Goal: Task Accomplishment & Management: Complete application form

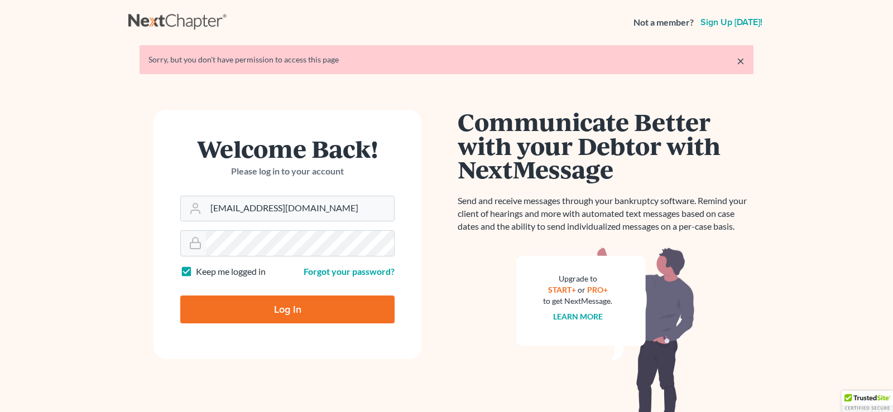
click at [292, 313] on input "Log In" at bounding box center [287, 310] width 214 height 28
type input "Thinking..."
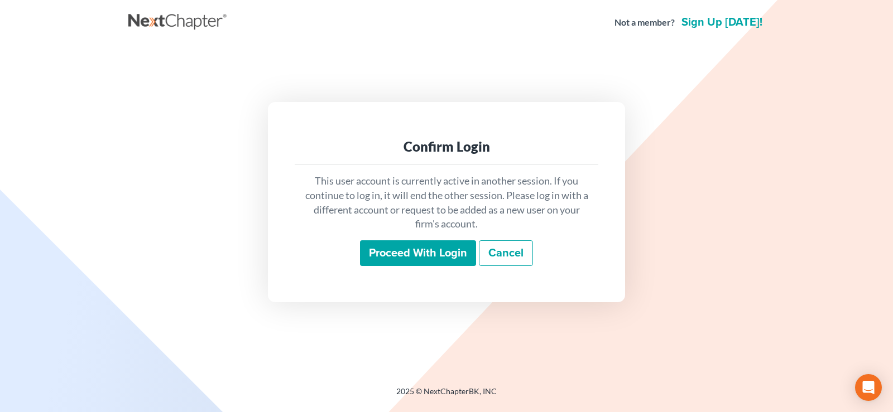
click at [410, 247] on input "Proceed with login" at bounding box center [418, 253] width 116 height 26
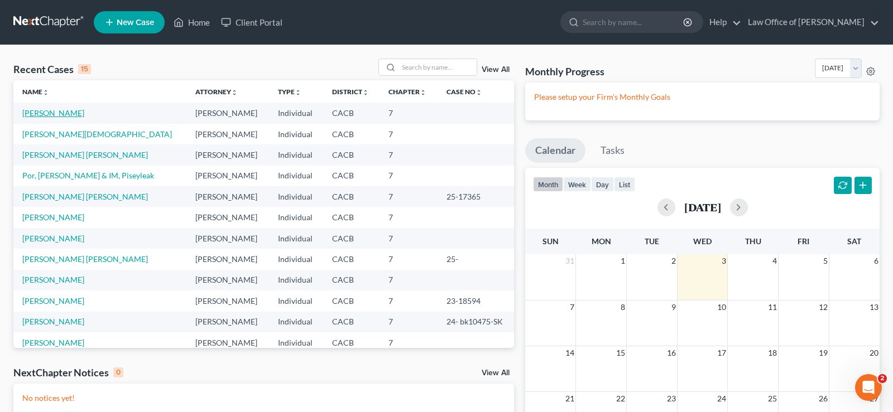
click at [66, 113] on link "[PERSON_NAME]" at bounding box center [53, 112] width 62 height 9
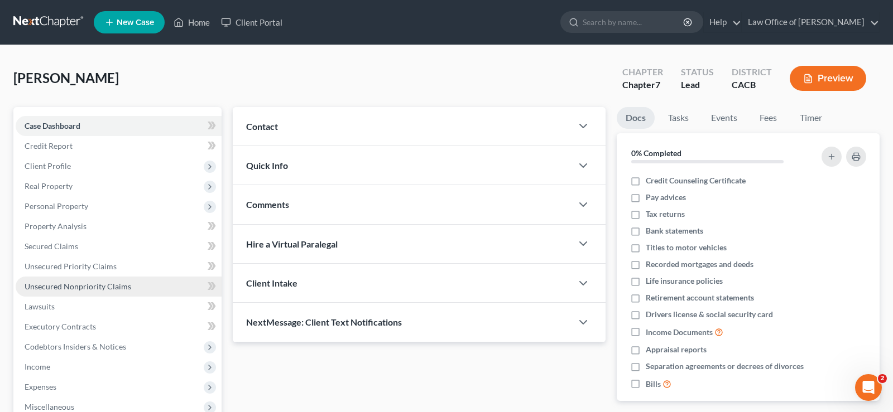
click at [93, 285] on span "Unsecured Nonpriority Claims" at bounding box center [78, 286] width 107 height 9
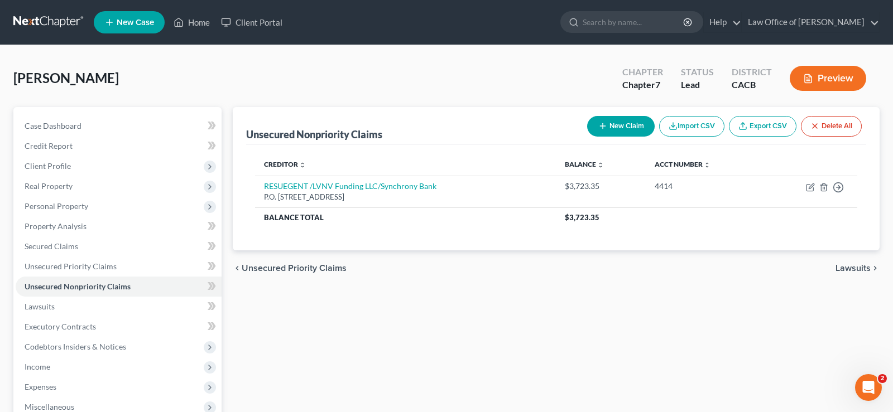
click at [633, 125] on button "New Claim" at bounding box center [621, 126] width 68 height 21
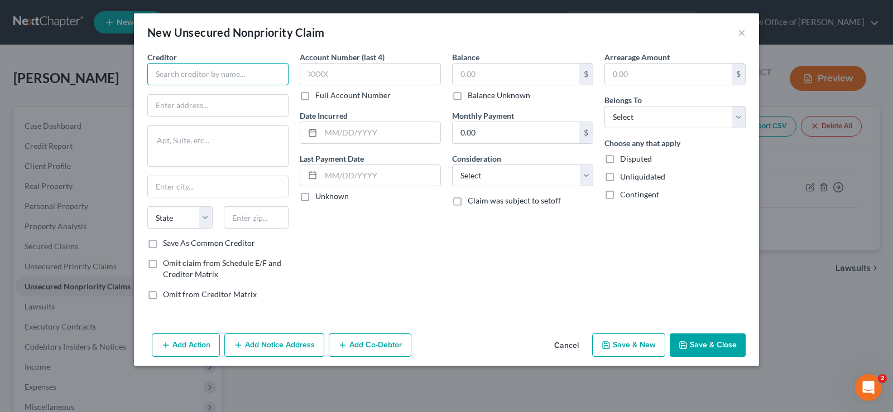
paste input "AMEX/CBNA"
type input "AMEX/CBNA"
paste input "[STREET_ADDRESS]"
type input "[STREET_ADDRESS]"
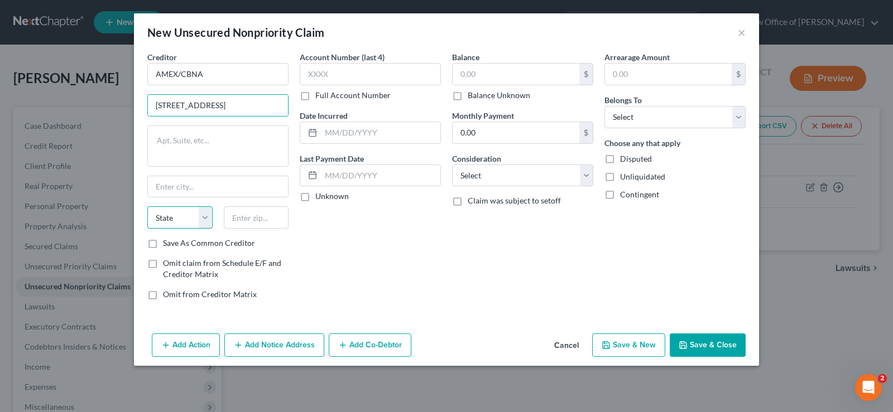
click at [147, 206] on select "State [US_STATE] AK AR AZ CA CO CT DE DC [GEOGRAPHIC_DATA] [GEOGRAPHIC_DATA] GU…" at bounding box center [179, 217] width 65 height 22
select select "43"
click option "SD" at bounding box center [0, 0] width 0 height 0
click at [248, 218] on input "text" at bounding box center [256, 217] width 65 height 22
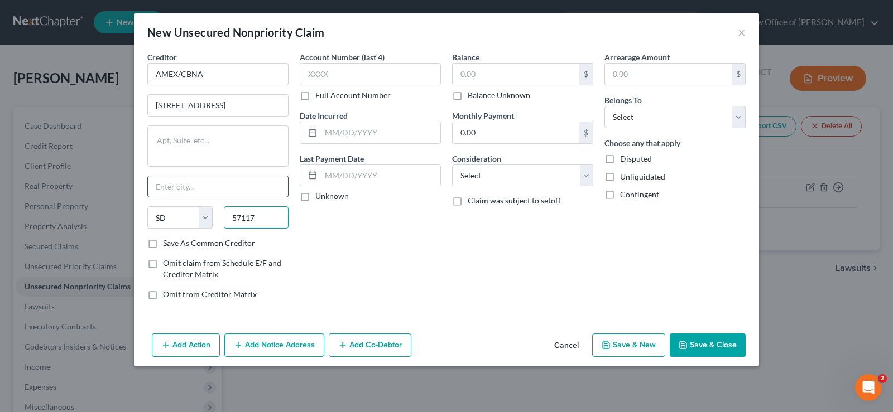
type input "57117"
click at [211, 181] on input "text" at bounding box center [218, 186] width 140 height 21
type input "[GEOGRAPHIC_DATA]"
click at [282, 104] on input "[STREET_ADDRESS]" at bounding box center [218, 105] width 140 height 21
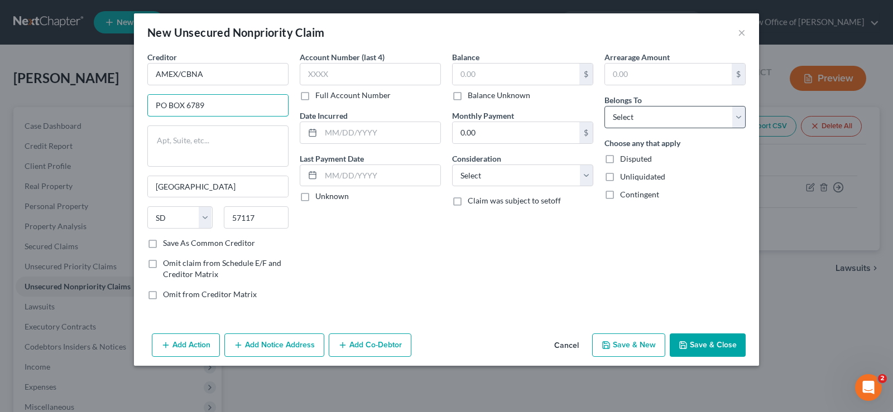
type input "PO BOX 6789"
click at [604, 106] on select "Select Debtor 1 Only Debtor 2 Only Debtor 1 And Debtor 2 Only At Least One Of T…" at bounding box center [674, 117] width 141 height 22
select select "0"
click option "Debtor 1 Only" at bounding box center [0, 0] width 0 height 0
click at [485, 69] on input "text" at bounding box center [515, 74] width 127 height 21
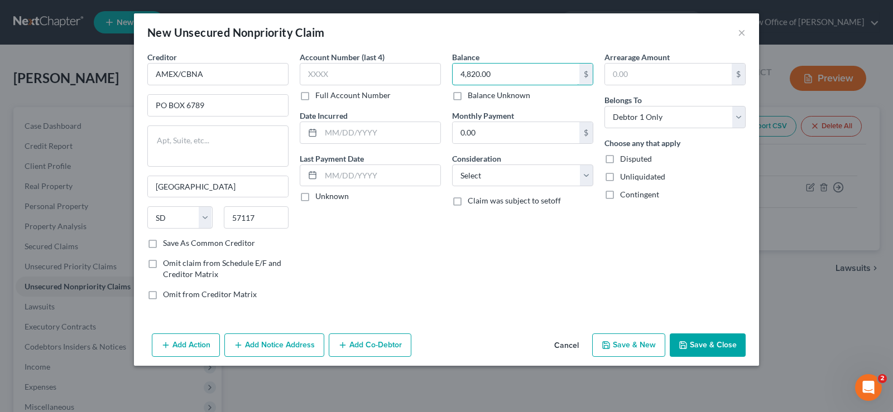
type input "4,820.00"
click at [636, 347] on button "Save & New" at bounding box center [628, 345] width 73 height 23
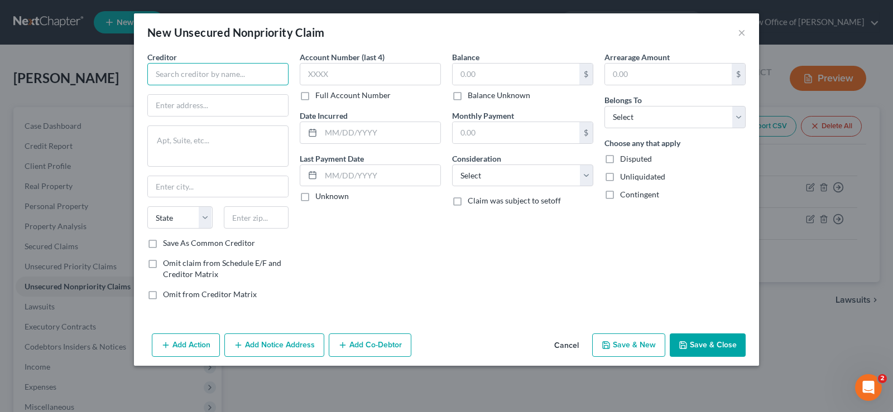
paste input "BARCLAYS BANK [US_STATE]"
type input "BARCLAYS BANK [US_STATE]"
click at [499, 72] on input "text" at bounding box center [515, 74] width 127 height 21
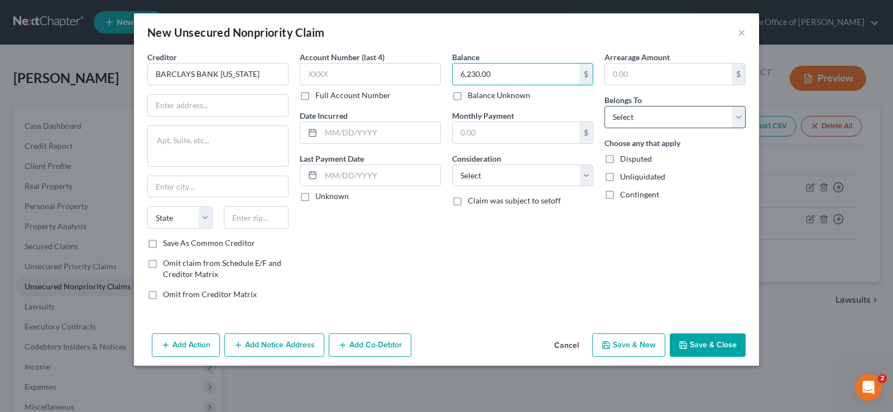
type input "6,230.00"
click at [604, 106] on select "Select Debtor 1 Only Debtor 2 Only Debtor 1 And Debtor 2 Only At Least One Of T…" at bounding box center [674, 117] width 141 height 22
select select "0"
click option "Debtor 1 Only" at bounding box center [0, 0] width 0 height 0
paste input "PO BOX 8803, [GEOGRAPHIC_DATA] DE 19899"
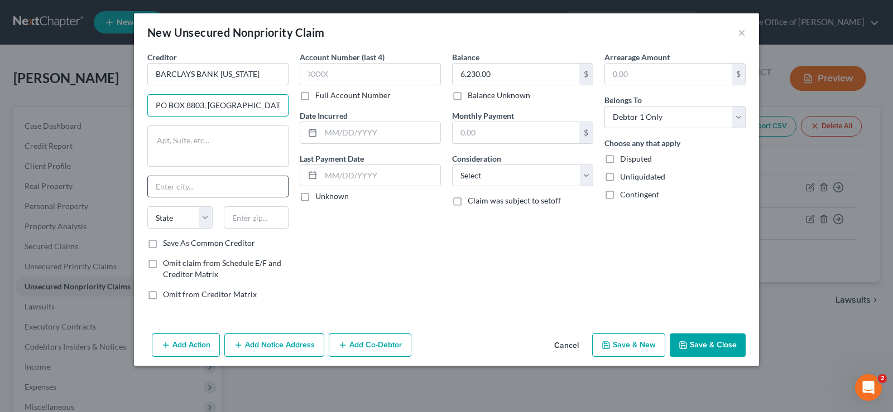
scroll to position [0, 15]
type input "PO BOX 8803, [GEOGRAPHIC_DATA] DE 19899"
click at [147, 206] on select "State [US_STATE] AK AR AZ CA CO CT DE DC [GEOGRAPHIC_DATA] [GEOGRAPHIC_DATA] GU…" at bounding box center [179, 217] width 65 height 22
select select "7"
click option "DE" at bounding box center [0, 0] width 0 height 0
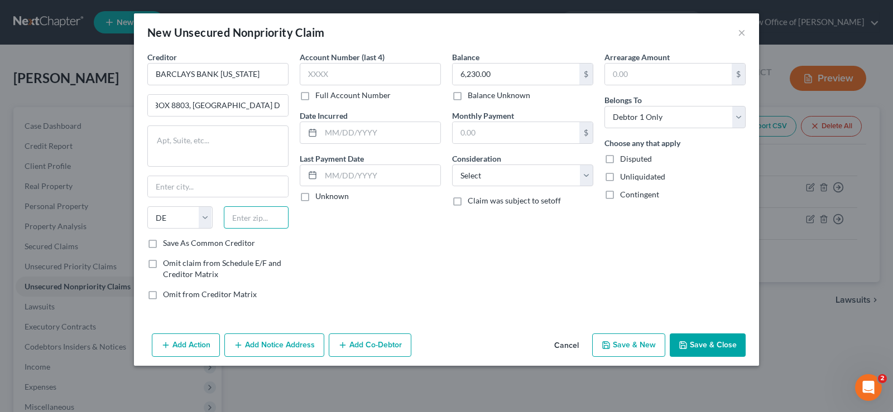
click at [247, 220] on input "text" at bounding box center [256, 217] width 65 height 22
type input "q"
type input "19899"
click at [222, 194] on input "text" at bounding box center [218, 186] width 140 height 21
type input "Wilmington"
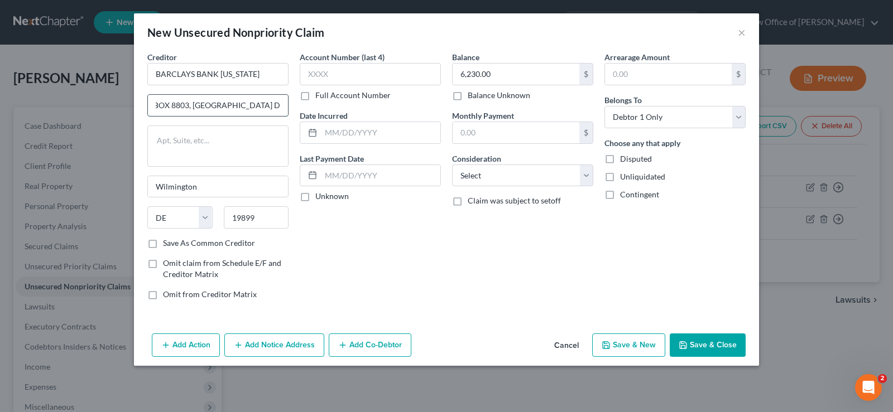
click at [282, 105] on input "PO BOX 8803, [GEOGRAPHIC_DATA] DE 19899" at bounding box center [218, 105] width 140 height 21
type input "PO BOX 8803"
click at [642, 346] on button "Save & New" at bounding box center [628, 345] width 73 height 23
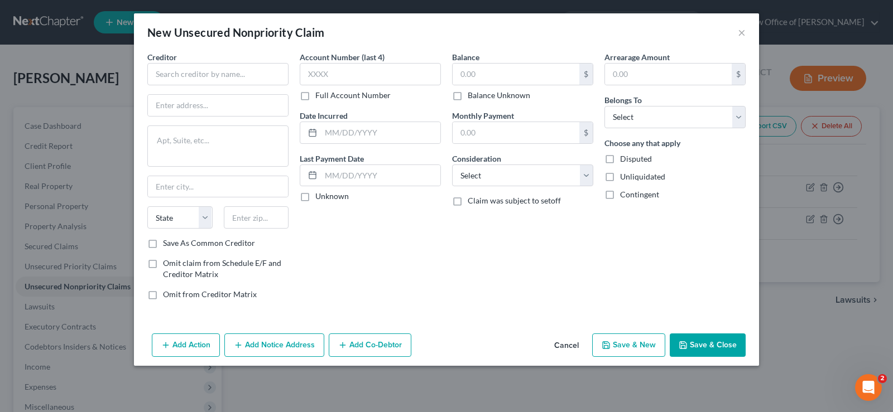
type input "0.00"
paste input "PORTFOLIO RECOVERY ASSOCIATES"
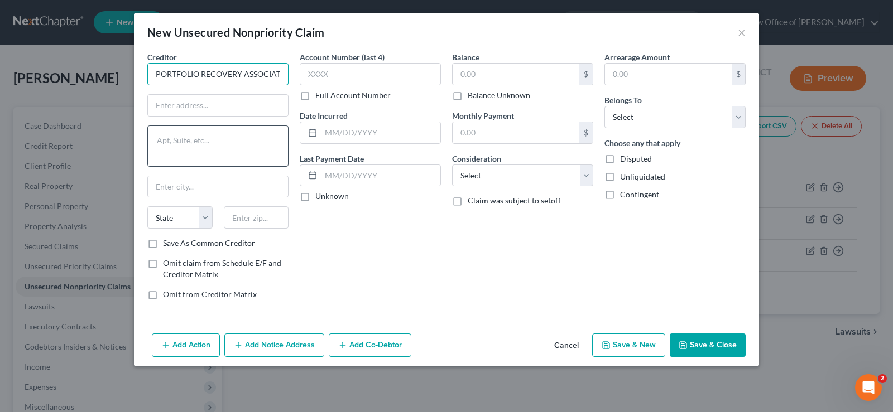
scroll to position [0, 9]
type input "PORTFOLIO RECOVERY ASSOCIATES"
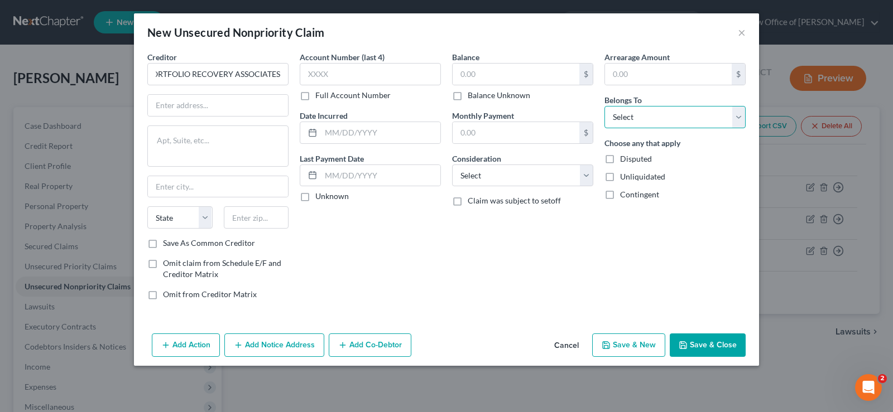
click at [604, 106] on select "Select Debtor 1 Only Debtor 2 Only Debtor 1 And Debtor 2 Only At Least One Of T…" at bounding box center [674, 117] width 141 height 22
select select "0"
click option "Debtor 1 Only" at bounding box center [0, 0] width 0 height 0
paste input "$5,318"
type input "$5,318"
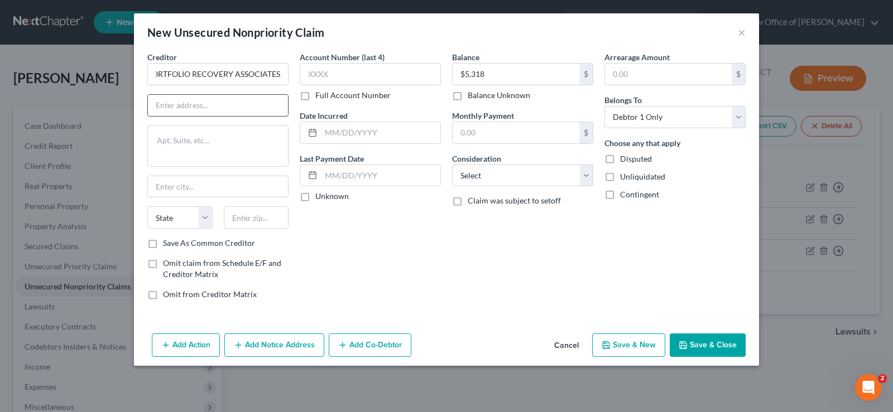
paste input "[STREET_ADDRESS]"
type input "[STREET_ADDRESS]"
click at [250, 220] on input "text" at bounding box center [256, 217] width 65 height 22
type input "23502"
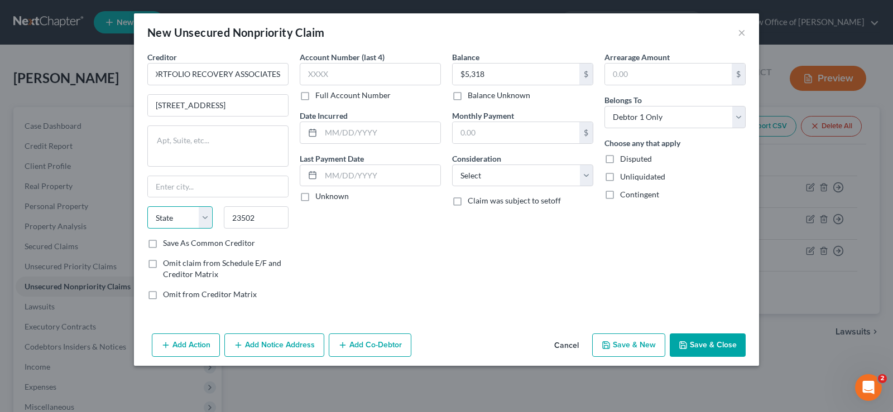
click at [147, 206] on select "State [US_STATE] AK AR AZ CA CO CT DE DC [GEOGRAPHIC_DATA] [GEOGRAPHIC_DATA] GU…" at bounding box center [179, 217] width 65 height 22
type input "[GEOGRAPHIC_DATA]"
select select "48"
click option "VA" at bounding box center [0, 0] width 0 height 0
click at [194, 185] on input "[GEOGRAPHIC_DATA]" at bounding box center [218, 186] width 140 height 21
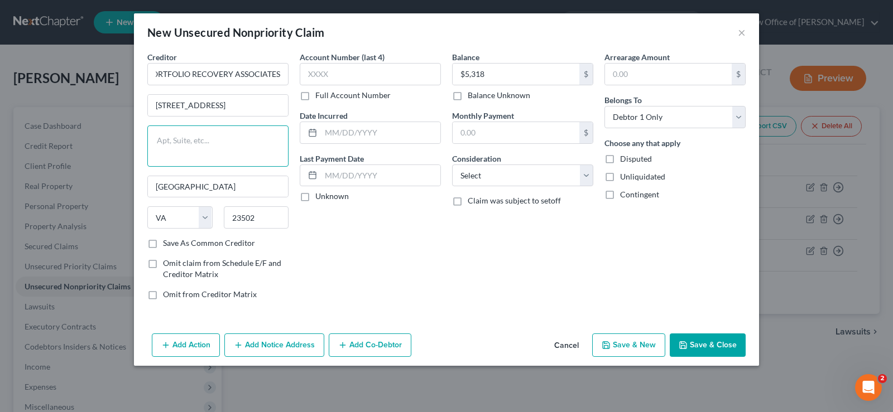
click at [199, 142] on textarea at bounding box center [217, 146] width 141 height 41
type textarea "100"
click at [285, 107] on input "[STREET_ADDRESS]" at bounding box center [218, 105] width 140 height 21
type input "[STREET_ADDRESS]"
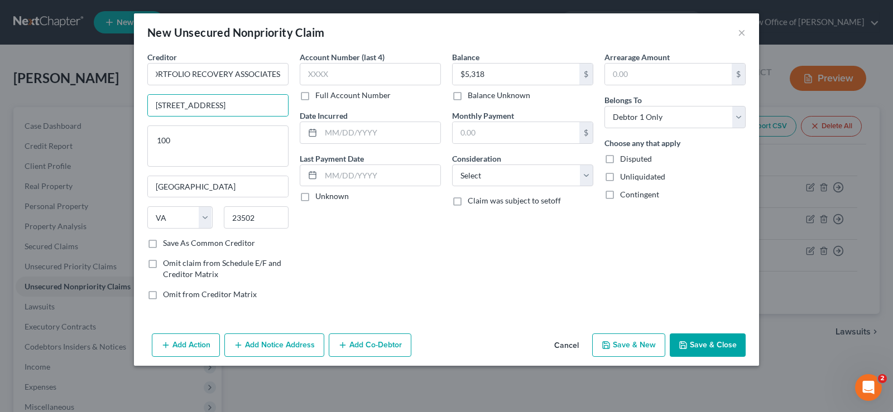
click at [624, 351] on button "Save & New" at bounding box center [628, 345] width 73 height 23
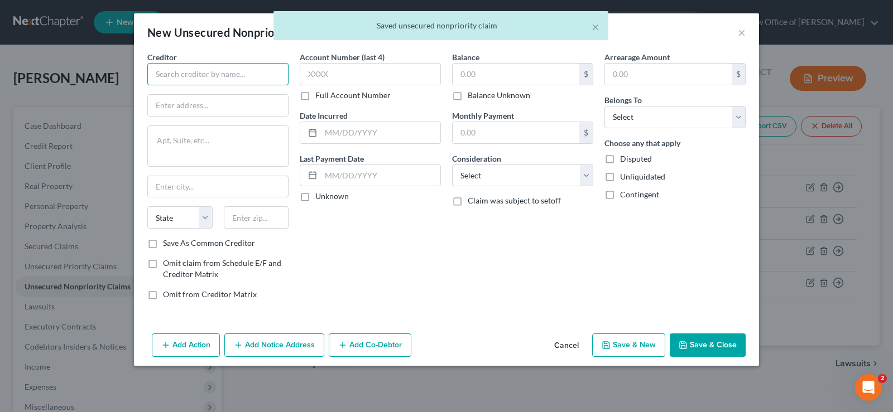
paste input "PORTFOLIO RECOVERY ASSOCIATES"
type input "PORTFOLIO RECOVERY ASSOCIATES"
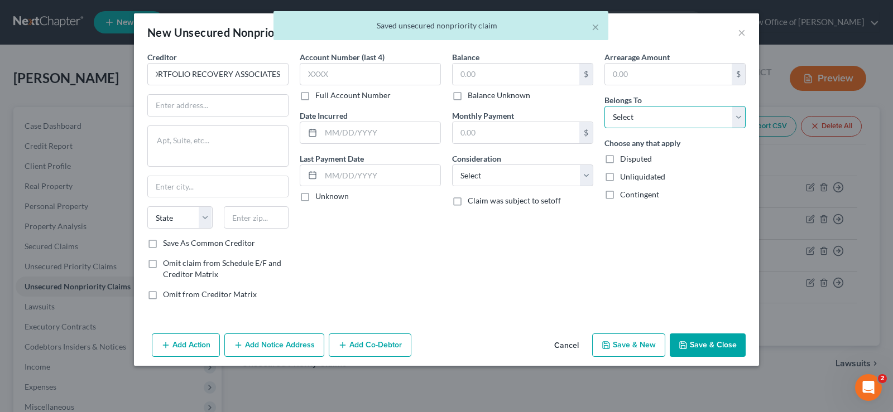
click at [604, 106] on select "Select Debtor 1 Only Debtor 2 Only Debtor 1 And Debtor 2 Only At Least One Of T…" at bounding box center [674, 117] width 141 height 22
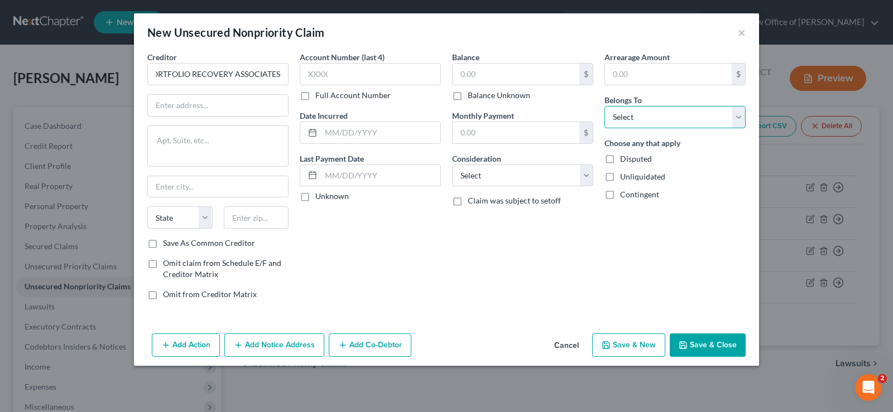
select select "0"
click option "Debtor 1 Only" at bounding box center [0, 0] width 0 height 0
paste input "$4,486"
type input "$4,486"
click at [283, 74] on input "PORTFOLIO RECOVERY ASSOCIATES" at bounding box center [217, 74] width 141 height 22
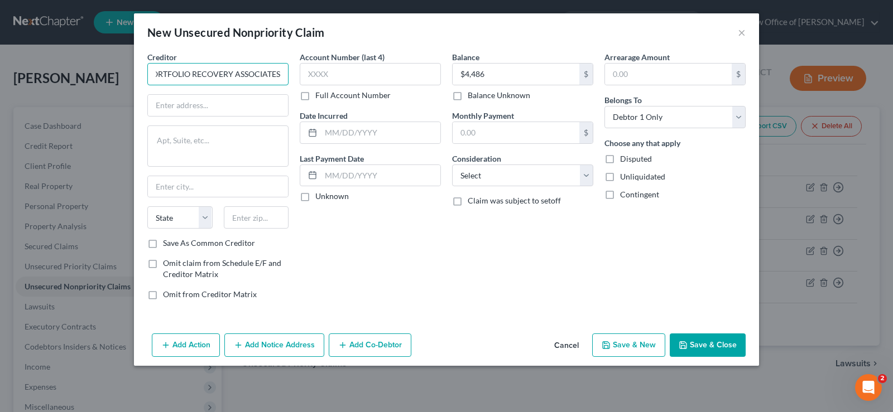
scroll to position [0, 12]
paste input "SYNCHRONY BANK"
type input "PORTFOLIO RECOVERY ASSOCIATES/SYNCHRONY BANK"
paste input "[STREET_ADDRESS]"
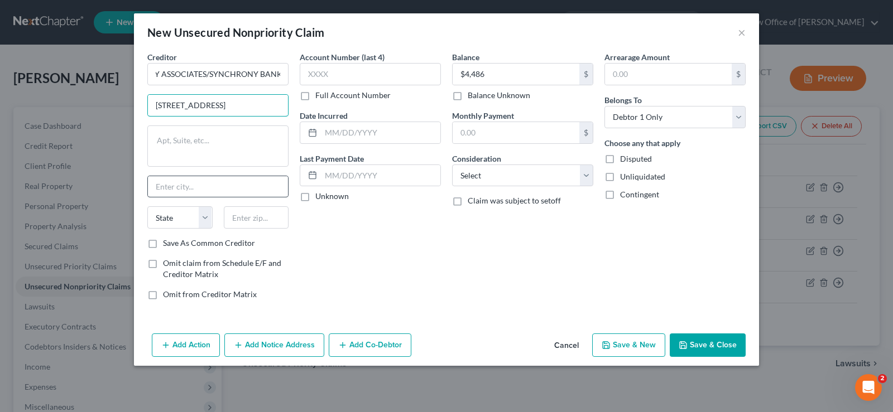
scroll to position [0, 66]
type input "[STREET_ADDRESS]"
click at [194, 148] on textarea at bounding box center [217, 146] width 141 height 41
type textarea "100"
click at [147, 206] on select "State [US_STATE] AK AR AZ CA CO CT DE DC [GEOGRAPHIC_DATA] [GEOGRAPHIC_DATA] GU…" at bounding box center [179, 217] width 65 height 22
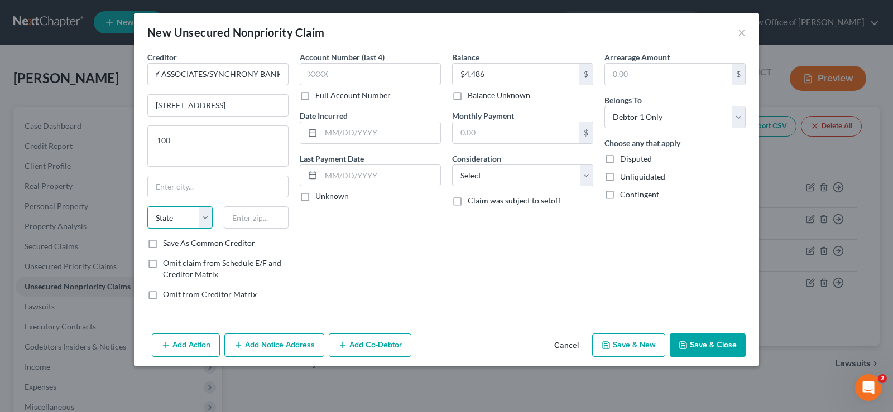
select select "48"
click option "VA" at bounding box center [0, 0] width 0 height 0
click at [245, 214] on input "text" at bounding box center [256, 217] width 65 height 22
type input "23502"
type input "[GEOGRAPHIC_DATA]"
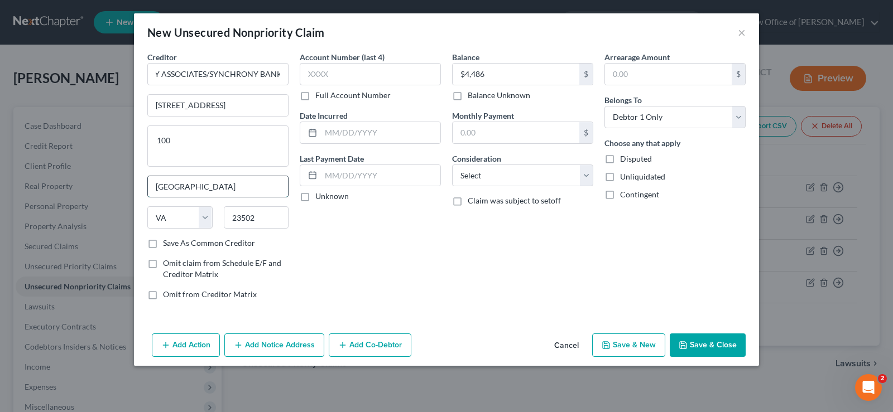
click at [215, 181] on input "[GEOGRAPHIC_DATA]" at bounding box center [218, 186] width 140 height 21
click at [283, 105] on input "[STREET_ADDRESS]" at bounding box center [218, 105] width 140 height 21
type input "[STREET_ADDRESS]"
click at [698, 341] on button "Save & Close" at bounding box center [707, 345] width 76 height 23
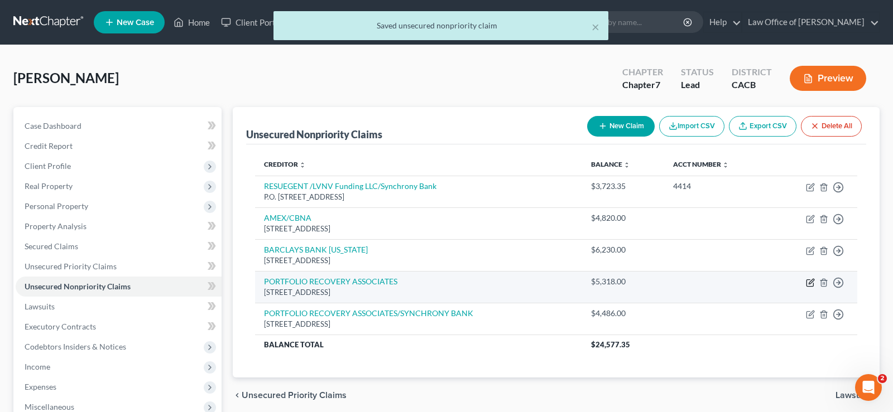
click at [810, 282] on icon "button" at bounding box center [810, 282] width 9 height 9
select select "48"
select select "0"
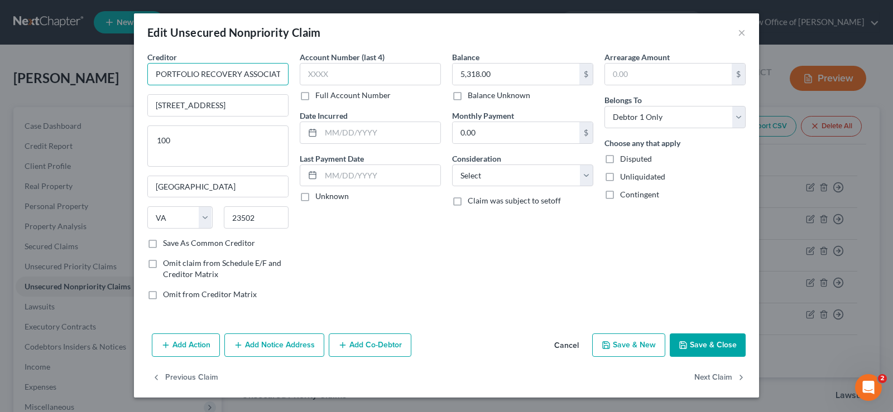
paste input "TIBANK [DOMAIN_NAME]"
type input "PORTFOLIO RECOVERY ASSOCITIBANK N.A.CIATES"
click at [694, 343] on button "Save & Close" at bounding box center [707, 345] width 76 height 23
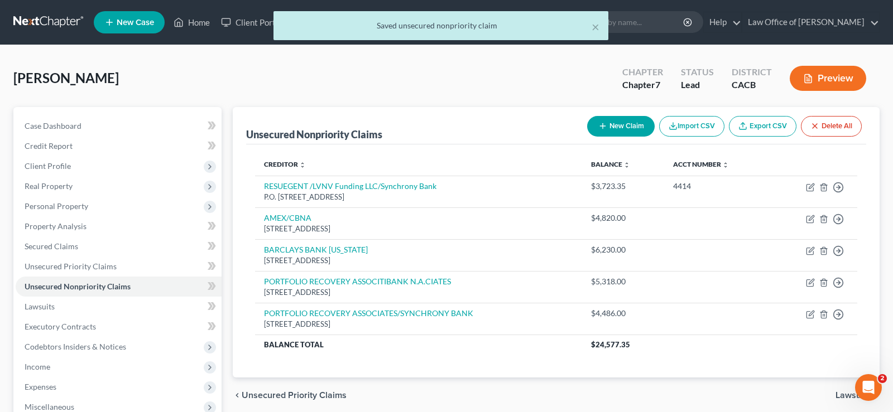
click at [608, 122] on button "New Claim" at bounding box center [621, 126] width 68 height 21
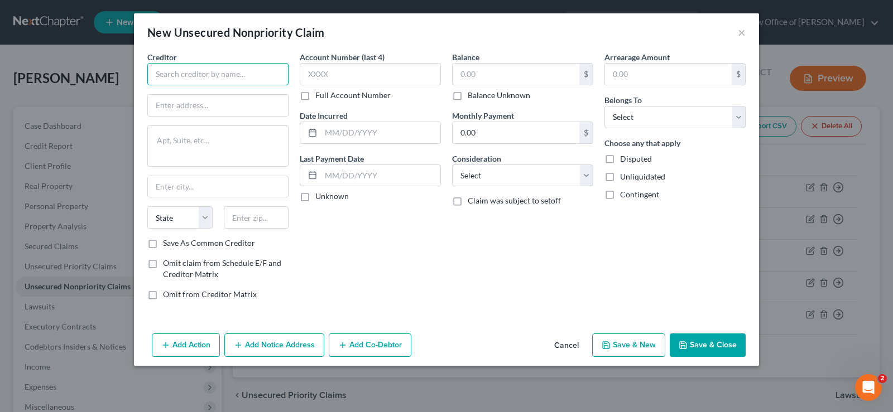
paste input "RESURGENT/LVNV FUNDING"
type input "RESURGENT/LVNV FUNDING"
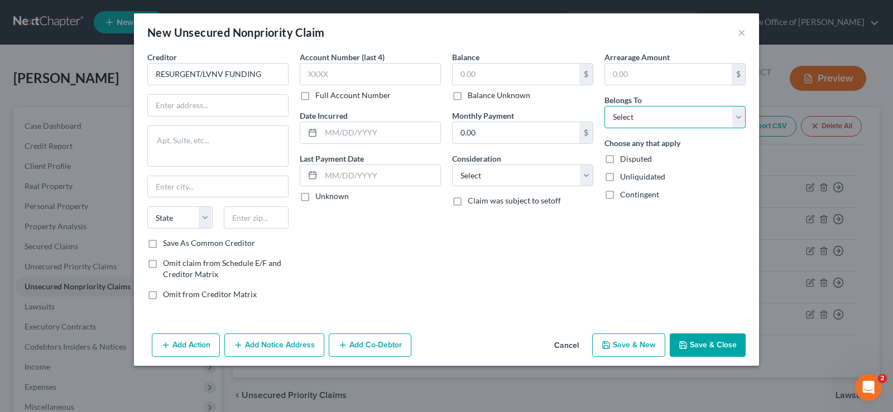
click at [604, 106] on select "Select Debtor 1 Only Debtor 2 Only Debtor 1 And Debtor 2 Only At Least One Of T…" at bounding box center [674, 117] width 141 height 22
select select "0"
click option "Debtor 1 Only" at bounding box center [0, 0] width 0 height 0
paste input "$4,034"
type input "$4,034"
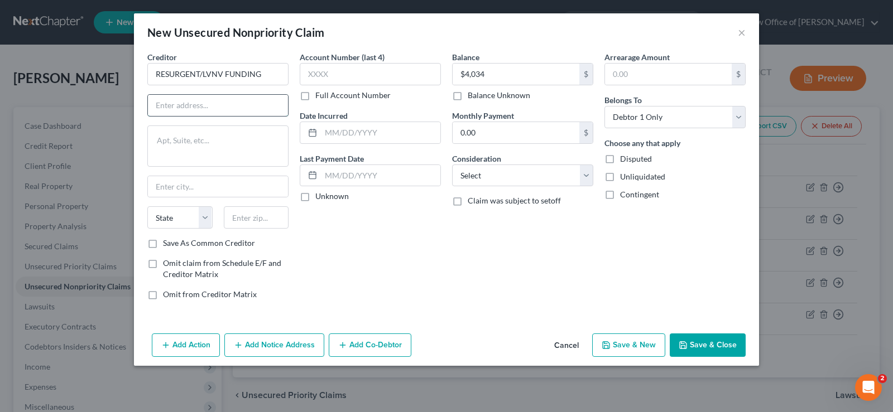
paste input "[STREET_ADDRESS]"
type input "[STREET_ADDRESS]"
click at [252, 221] on input "text" at bounding box center [256, 217] width 65 height 22
type input "29602"
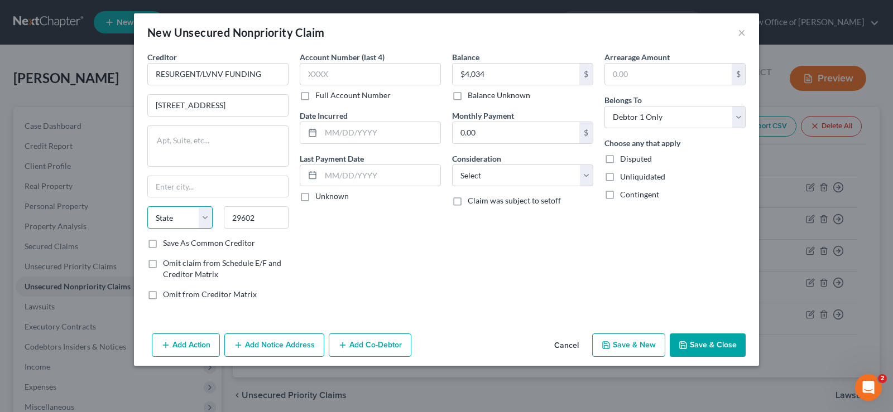
click at [147, 206] on select "State [US_STATE] AK AR AZ CA CO CT DE DC [GEOGRAPHIC_DATA] [GEOGRAPHIC_DATA] GU…" at bounding box center [179, 217] width 65 height 22
type input "[GEOGRAPHIC_DATA]"
select select "42"
click option "SC" at bounding box center [0, 0] width 0 height 0
click at [282, 103] on input "[STREET_ADDRESS]" at bounding box center [218, 105] width 140 height 21
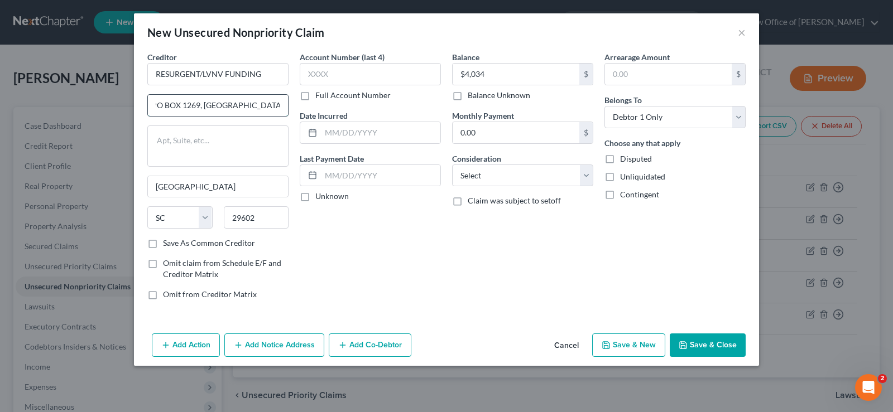
scroll to position [0, 0]
type input "PO BOX 1269"
click at [272, 73] on input "RESURGENT/LVNV FUNDING" at bounding box center [217, 74] width 141 height 22
type input "RESURGENT/LVNV FUNDING/[PERSON_NAME] CLUB"
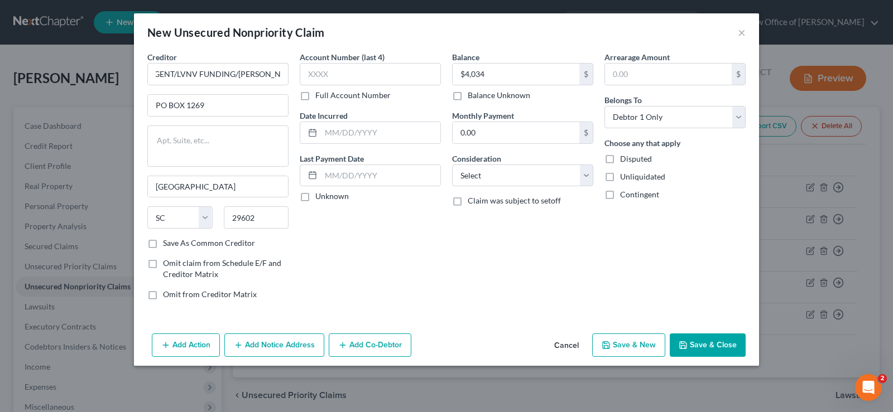
click at [709, 347] on button "Save & Close" at bounding box center [707, 345] width 76 height 23
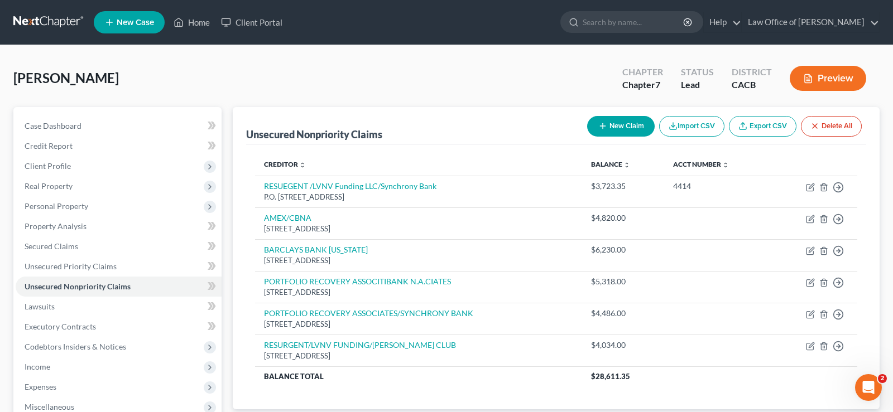
click at [627, 121] on button "New Claim" at bounding box center [621, 126] width 68 height 21
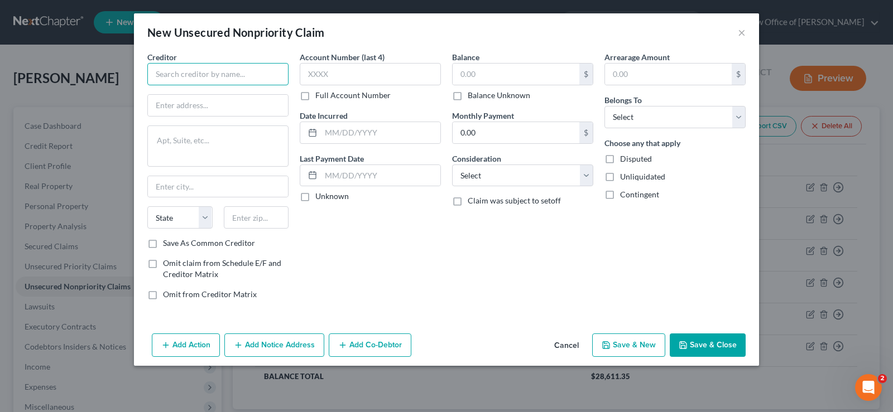
paste input "RESURGENT/LVNV FUNDING"
click at [270, 74] on input "RESURGENT/LVNV FUNDING" at bounding box center [217, 74] width 141 height 22
click at [263, 74] on input "RESURGENT/LVNV FUNDING?TJMAX" at bounding box center [217, 74] width 141 height 22
click at [283, 73] on input "RESURGENT/LVNV FUNDING?TJ MAX" at bounding box center [217, 74] width 141 height 22
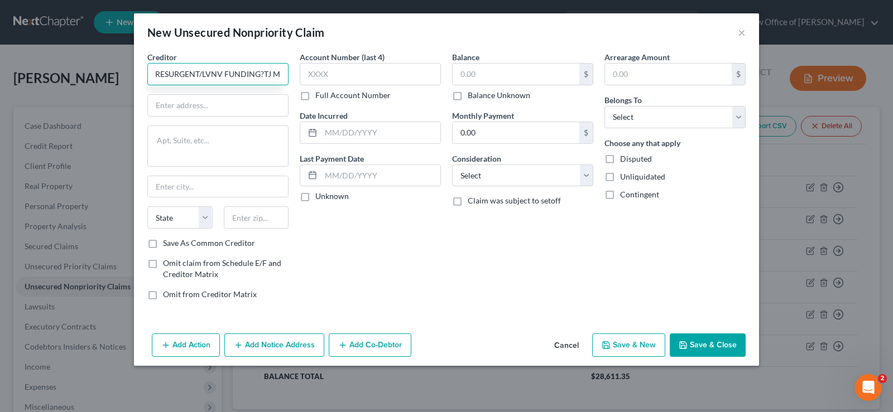
scroll to position [0, 0]
type input "RESURGENT/LVNV FUNDING?TJX"
click at [604, 106] on select "Select Debtor 1 Only Debtor 2 Only Debtor 1 And Debtor 2 Only At Least One Of T…" at bounding box center [674, 117] width 141 height 22
select select "0"
click option "Debtor 1 Only" at bounding box center [0, 0] width 0 height 0
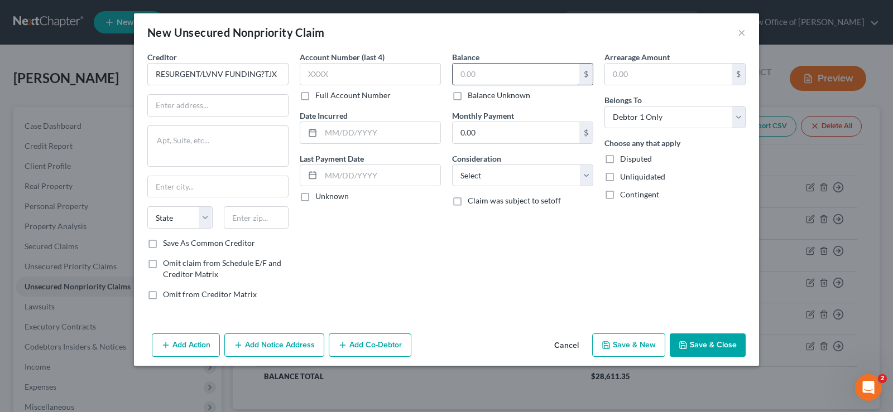
paste input "$3,723"
type input "$3,723"
paste input "[STREET_ADDRESS]"
type input "[STREET_ADDRESS]"
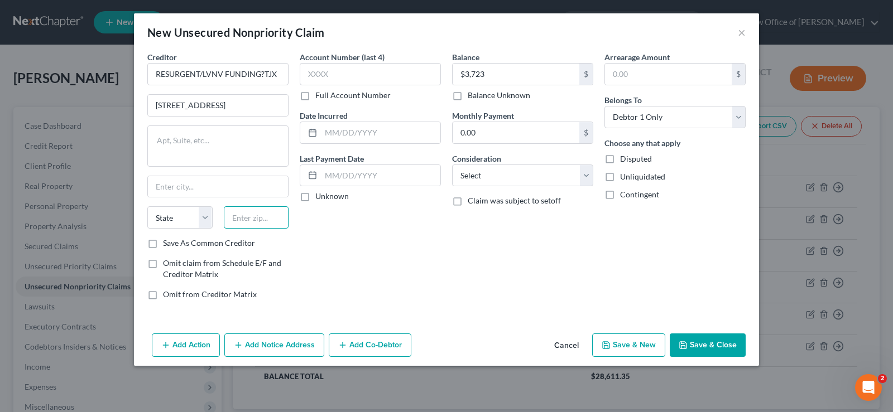
click at [246, 219] on input "text" at bounding box center [256, 217] width 65 height 22
type input "29602"
type input "[GEOGRAPHIC_DATA]"
click at [147, 206] on select "State [US_STATE] AK AR AZ CA CO CT DE DC [GEOGRAPHIC_DATA] [GEOGRAPHIC_DATA] GU…" at bounding box center [179, 217] width 65 height 22
select select "42"
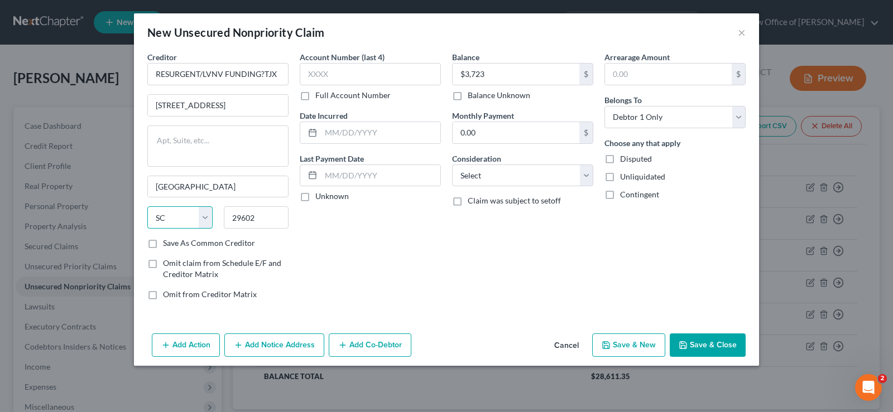
click option "SC" at bounding box center [0, 0] width 0 height 0
click at [282, 107] on input "[STREET_ADDRESS]" at bounding box center [218, 105] width 140 height 21
type input "PO BOX 1269"
click at [263, 71] on input "RESURGENT/LVNV FUNDING?TJX" at bounding box center [217, 74] width 141 height 22
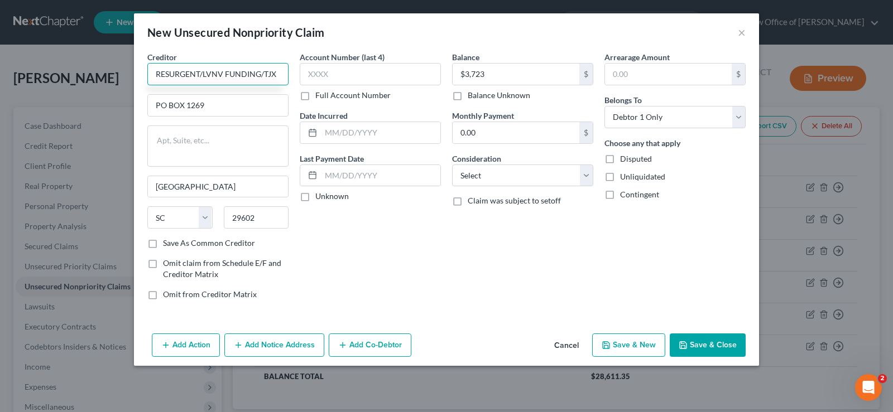
type input "RESURGENT/LVNV FUNDING/TJX"
click at [652, 346] on button "Save & New" at bounding box center [628, 345] width 73 height 23
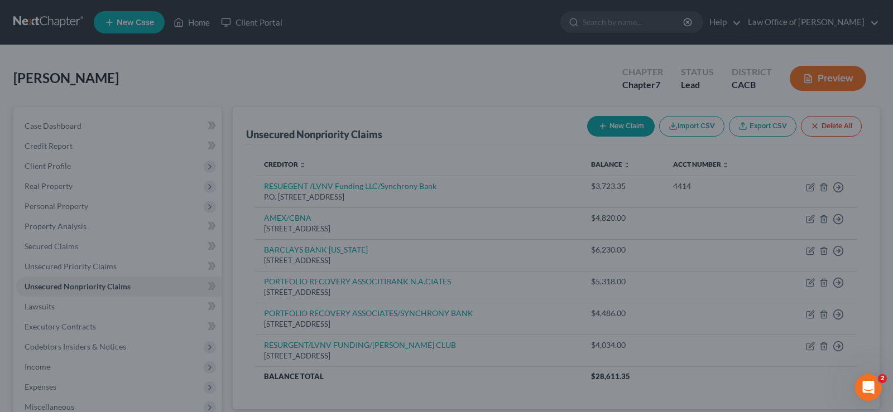
type input "3,723.00"
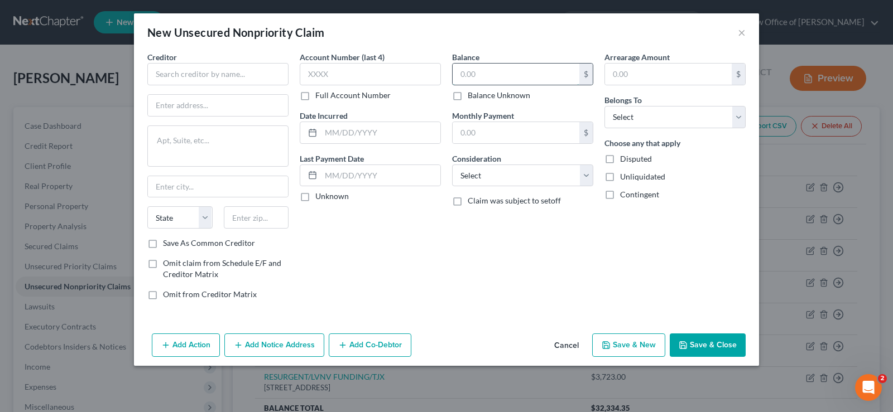
paste input "$2,314"
type input "$2,314"
click at [604, 106] on select "Select Debtor 1 Only Debtor 2 Only Debtor 1 And Debtor 2 Only At Least One Of T…" at bounding box center [674, 117] width 141 height 22
select select "0"
click option "Debtor 1 Only" at bounding box center [0, 0] width 0 height 0
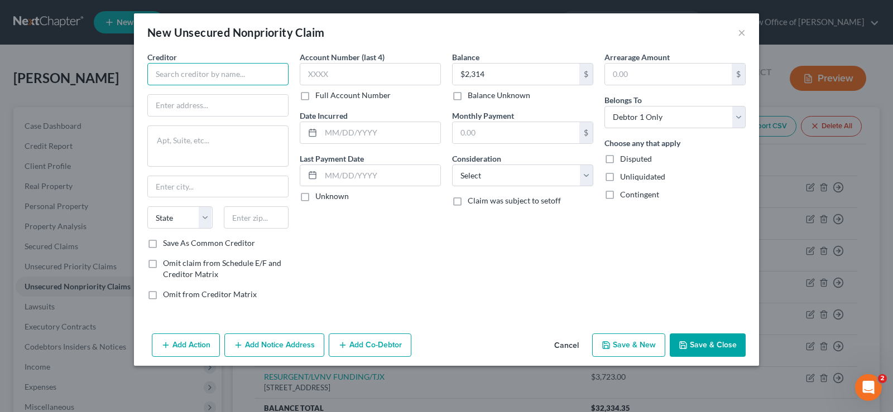
paste input "SYNCB/ASHLEY HOMESTORES"
type input "SYNCB/ASHLEY HOMESTORES"
click at [218, 108] on input "text" at bounding box center [218, 105] width 140 height 21
paste input "[STREET_ADDRESS]"
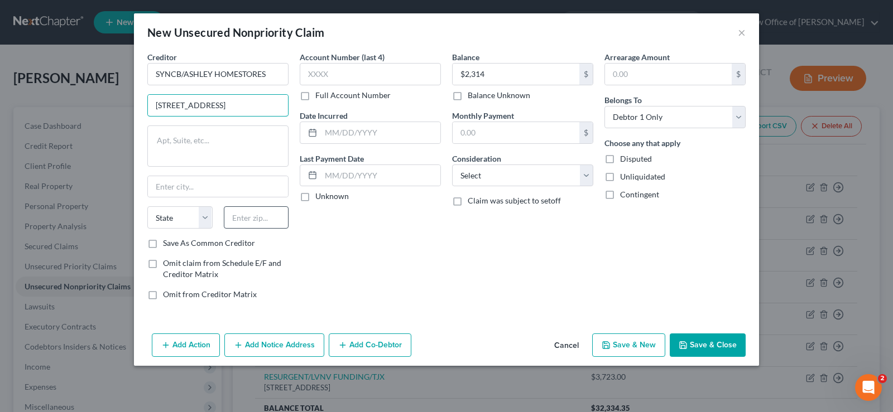
type input "[STREET_ADDRESS]"
click at [259, 219] on input "text" at bounding box center [256, 217] width 65 height 22
type input "19176"
click at [147, 206] on select "State [US_STATE] AK AR AZ CA CO CT DE DC [GEOGRAPHIC_DATA] [GEOGRAPHIC_DATA] GU…" at bounding box center [179, 217] width 65 height 22
select select "39"
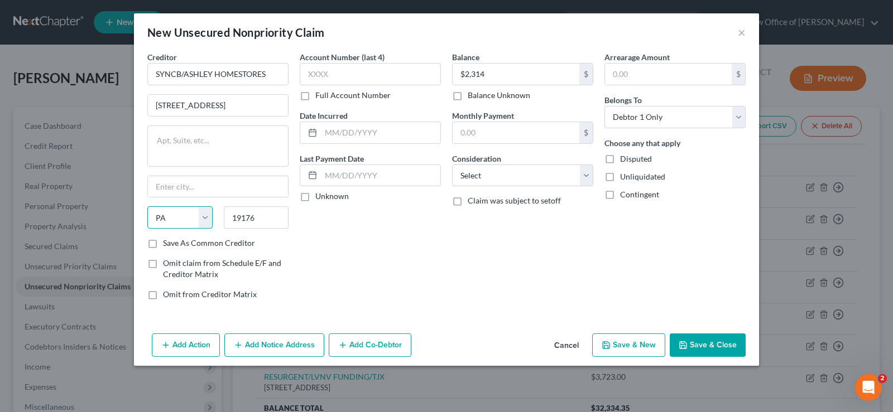
click option "PA" at bounding box center [0, 0] width 0 height 0
click at [213, 186] on input "text" at bounding box center [218, 186] width 140 height 21
click at [232, 186] on input "text" at bounding box center [218, 186] width 140 height 21
click at [218, 190] on input "text" at bounding box center [218, 186] width 140 height 21
type input "[GEOGRAPHIC_DATA]"
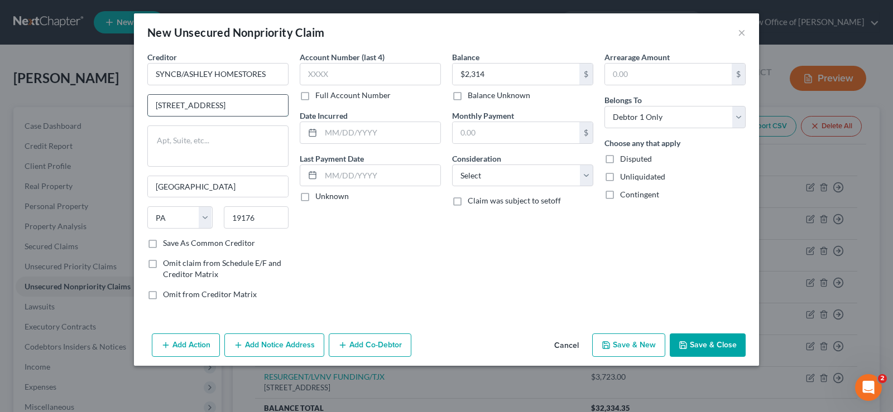
click at [285, 104] on input "[STREET_ADDRESS]" at bounding box center [218, 105] width 140 height 21
type input "PO BOX 71757"
click at [648, 343] on button "Save & New" at bounding box center [628, 345] width 73 height 23
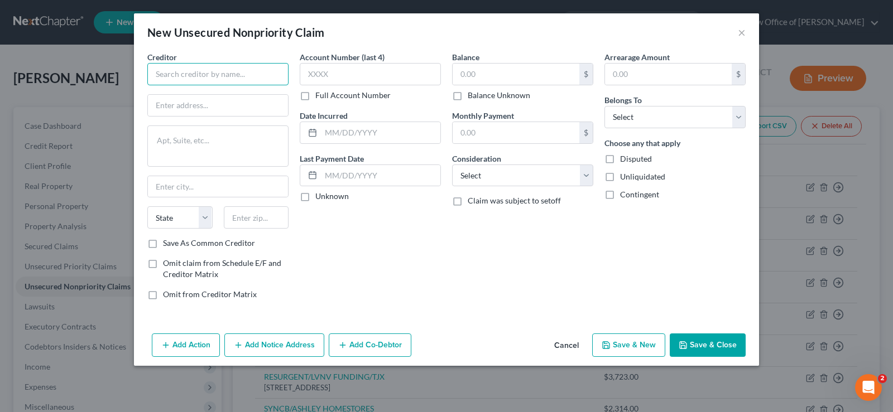
paste input "SYNCB/CARE CREDIT DC"
type input "SYNCB/CARE CREDIT DC"
click at [604, 106] on select "Select Debtor 1 Only Debtor 2 Only Debtor 1 And Debtor 2 Only At Least One Of T…" at bounding box center [674, 117] width 141 height 22
select select "0"
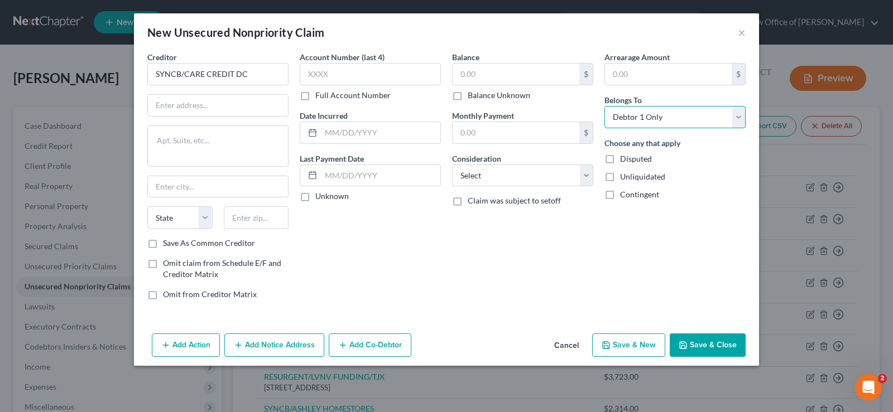
click option "Debtor 1 Only" at bounding box center [0, 0] width 0 height 0
paste input "$3,567"
type input "$3,567"
paste input "[STREET_ADDRESS]"
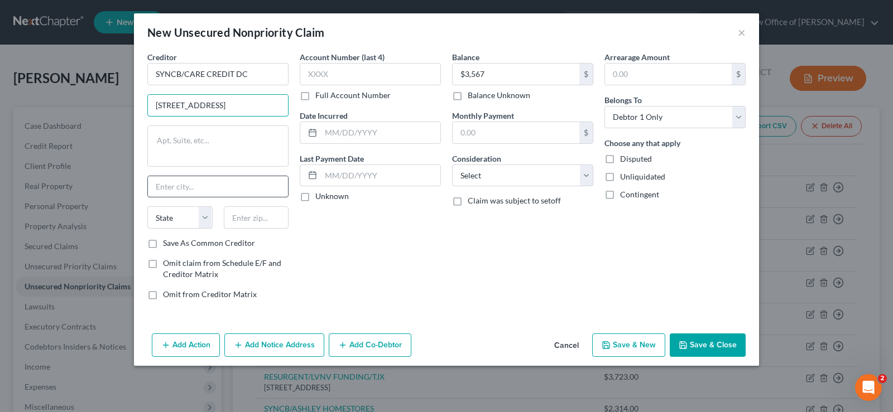
scroll to position [0, 22]
type input "[STREET_ADDRESS]"
click at [147, 206] on select "State [US_STATE] AK AR AZ CA CO CT DE DC [GEOGRAPHIC_DATA] [GEOGRAPHIC_DATA] GU…" at bounding box center [179, 217] width 65 height 22
select select "39"
click option "PA" at bounding box center [0, 0] width 0 height 0
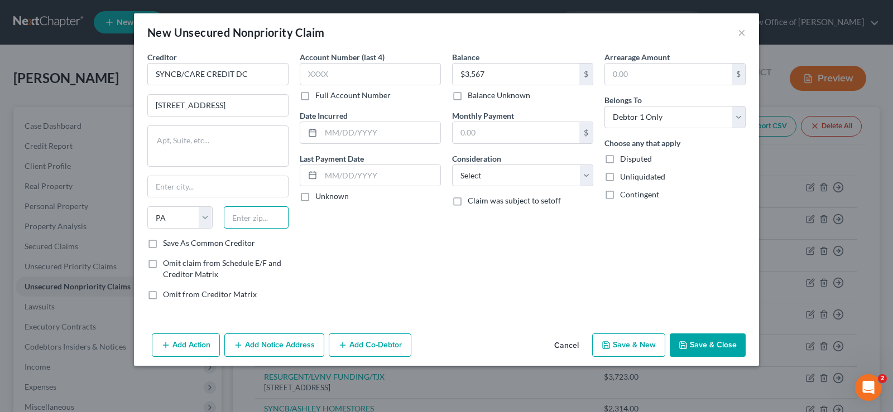
click at [253, 217] on input "text" at bounding box center [256, 217] width 65 height 22
type input "19176"
click at [224, 190] on input "text" at bounding box center [218, 186] width 140 height 21
type input "[GEOGRAPHIC_DATA]"
click at [283, 104] on input "[STREET_ADDRESS]" at bounding box center [218, 105] width 140 height 21
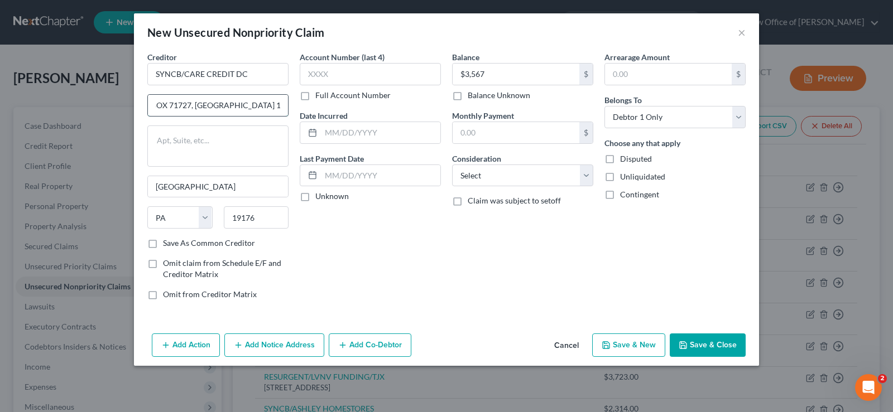
scroll to position [0, 0]
type input "PO BOX 71727"
click at [621, 347] on button "Save & New" at bounding box center [628, 345] width 73 height 23
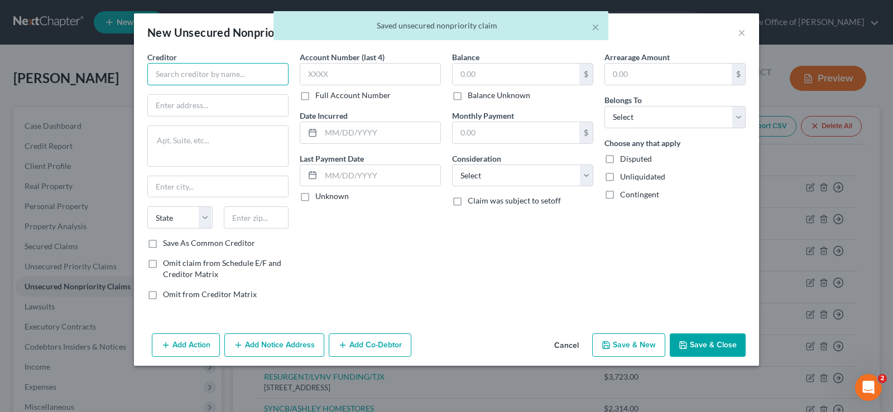
paste input "SYNCB/JCPENNEY"
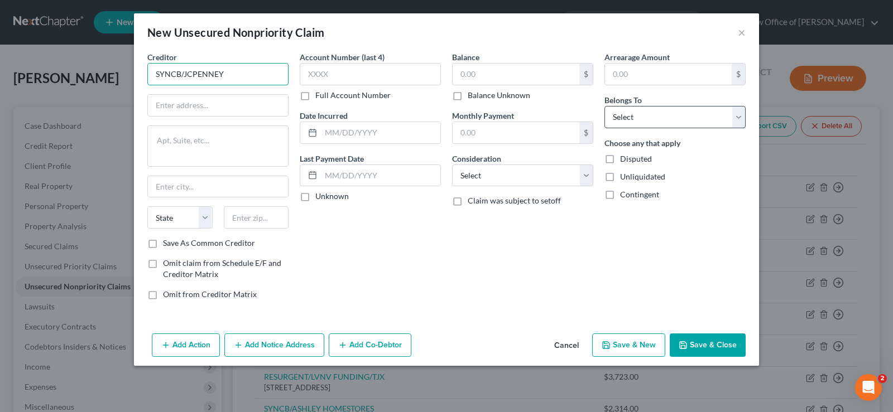
type input "SYNCB/JCPENNEY"
click at [604, 106] on select "Select Debtor 1 Only Debtor 2 Only Debtor 1 And Debtor 2 Only At Least One Of T…" at bounding box center [674, 117] width 141 height 22
select select "0"
click option "Debtor 1 Only" at bounding box center [0, 0] width 0 height 0
paste input "$1,650"
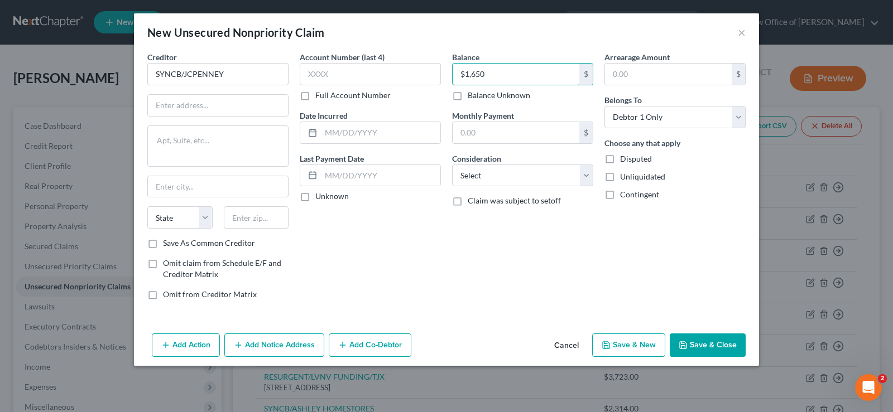
type input "$1,650"
paste input "[STREET_ADDRESS]"
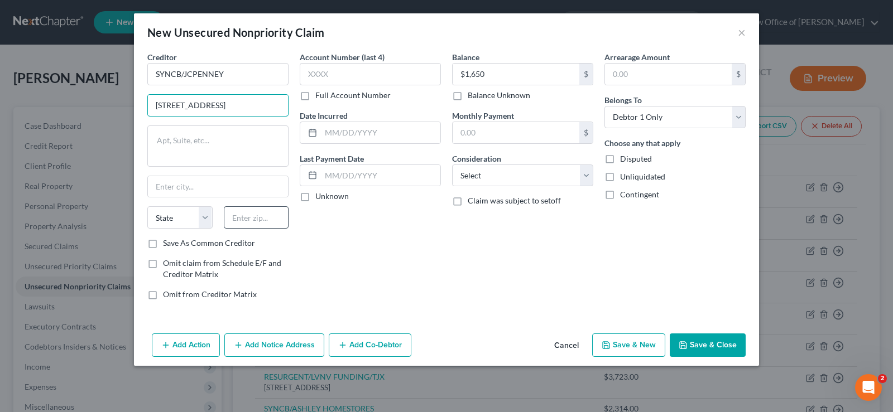
type input "[STREET_ADDRESS]"
click at [244, 219] on input "text" at bounding box center [256, 217] width 65 height 22
type input "1916"
click at [147, 206] on select "State [US_STATE] AK AR AZ CA CO CT DE DC [GEOGRAPHIC_DATA] [GEOGRAPHIC_DATA] GU…" at bounding box center [179, 217] width 65 height 22
select select "39"
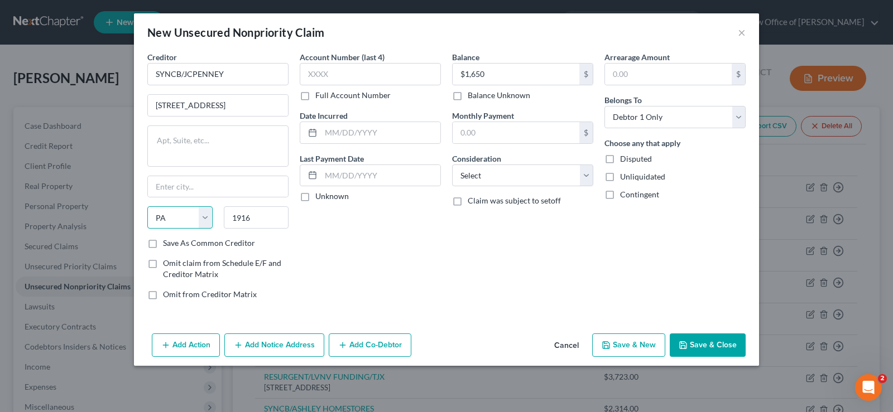
click option "PA" at bounding box center [0, 0] width 0 height 0
click at [178, 148] on textarea at bounding box center [217, 146] width 141 height 41
click at [196, 186] on input "text" at bounding box center [218, 186] width 140 height 21
type input "[GEOGRAPHIC_DATA]"
click at [283, 107] on input "[STREET_ADDRESS]" at bounding box center [218, 105] width 140 height 21
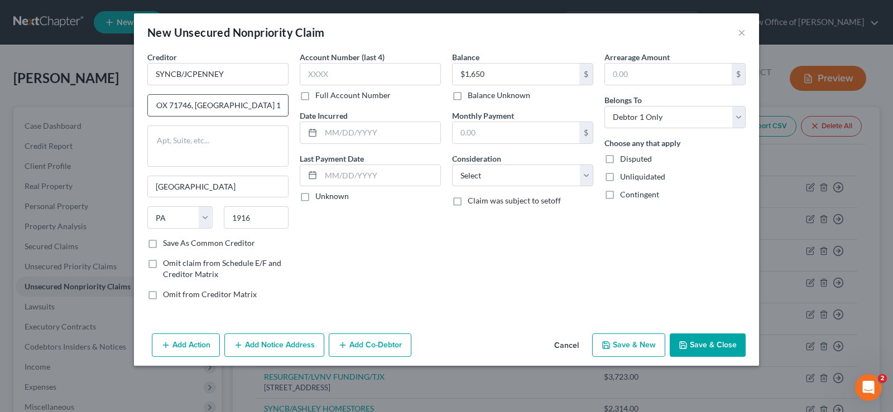
scroll to position [0, 0]
type input "PO BOX 71746"
click at [646, 348] on button "Save & New" at bounding box center [628, 345] width 73 height 23
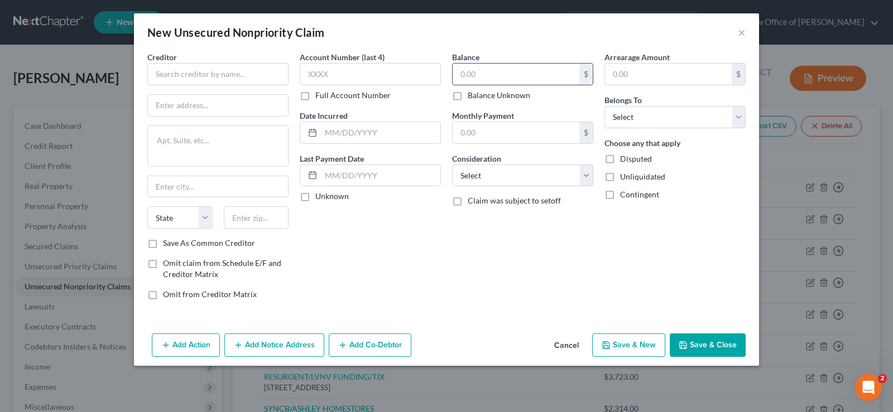
paste input "$3,218"
type input "$3,218"
click at [604, 106] on select "Select Debtor 1 Only Debtor 2 Only Debtor 1 And Debtor 2 Only At Least One Of T…" at bounding box center [674, 117] width 141 height 22
select select "0"
click option "Debtor 1 Only" at bounding box center [0, 0] width 0 height 0
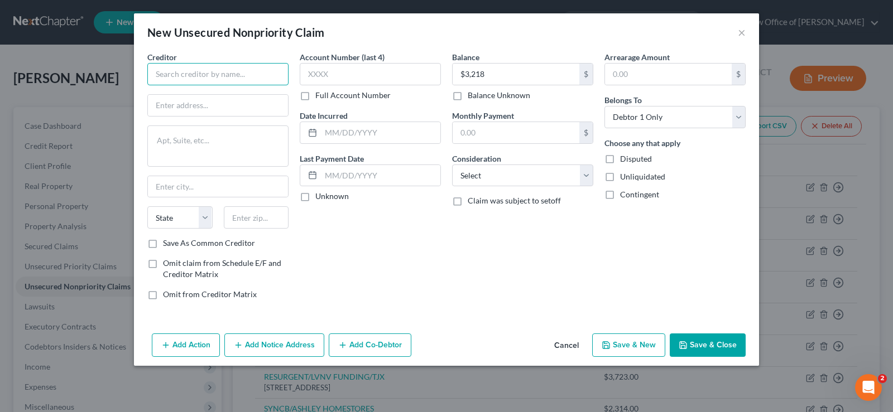
paste input "SYNCB/MC"
type input "SYNCB/MC"
click at [170, 103] on input "text" at bounding box center [218, 105] width 140 height 21
paste input "[STREET_ADDRESS]"
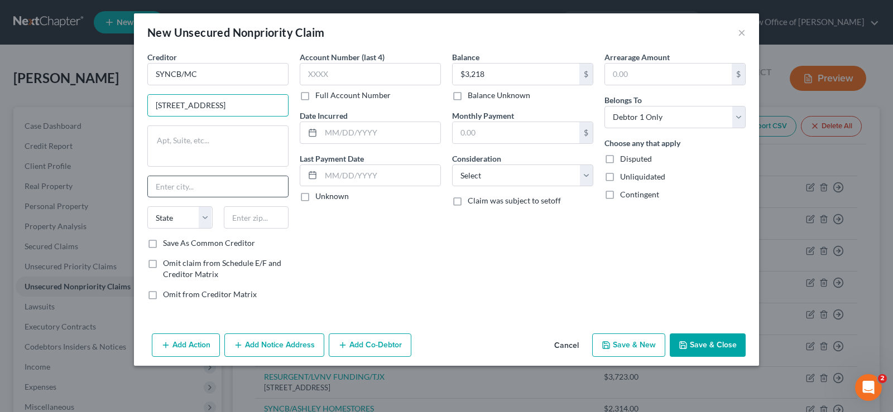
type input "[STREET_ADDRESS]"
click at [203, 188] on input "text" at bounding box center [218, 186] width 140 height 21
type input "[GEOGRAPHIC_DATA]"
click at [147, 206] on select "State [US_STATE] AK AR AZ CA CO CT DE DC [GEOGRAPHIC_DATA] [GEOGRAPHIC_DATA] GU…" at bounding box center [179, 217] width 65 height 22
select select "39"
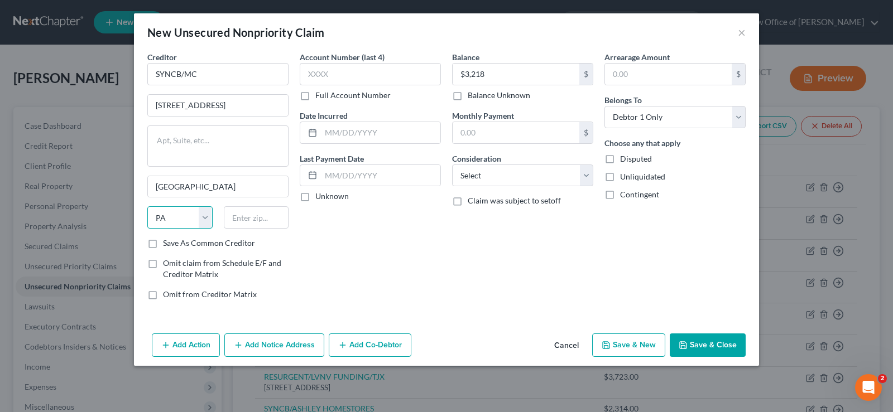
click option "PA" at bounding box center [0, 0] width 0 height 0
click at [247, 221] on input "text" at bounding box center [256, 217] width 65 height 22
type input "19176"
click at [283, 107] on input "[STREET_ADDRESS]" at bounding box center [218, 105] width 140 height 21
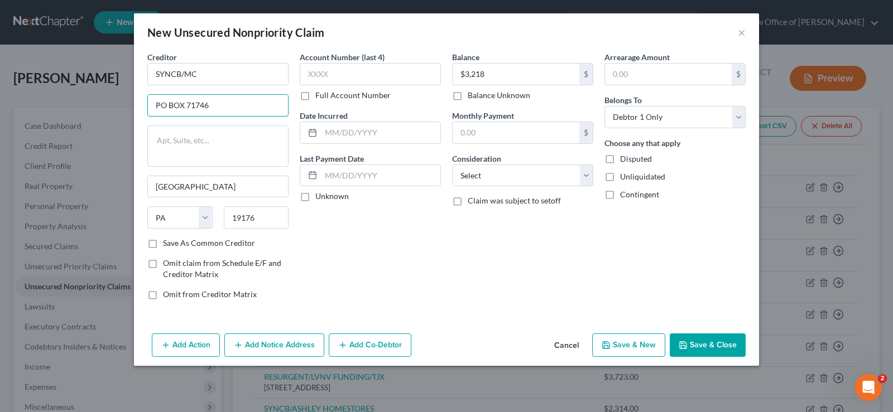
type input "PO BOX 71746"
click at [630, 345] on button "Save & New" at bounding box center [628, 345] width 73 height 23
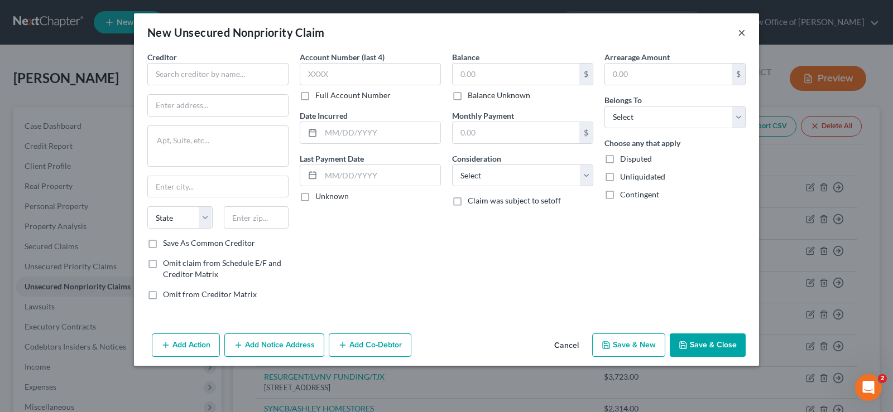
click at [744, 31] on button "×" at bounding box center [742, 32] width 8 height 13
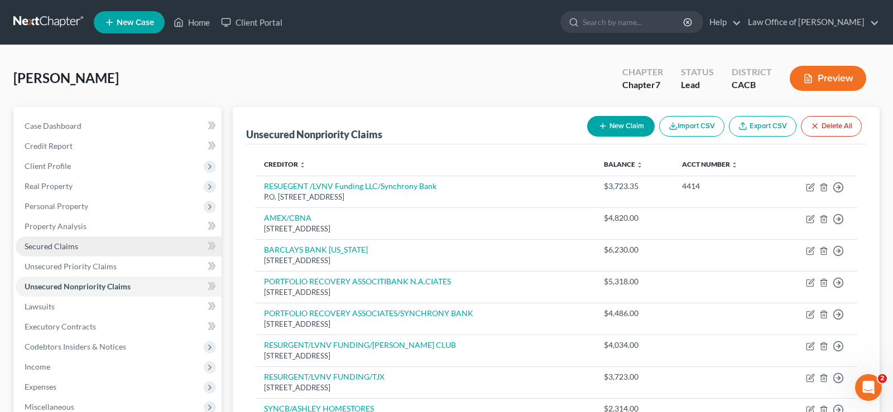
click at [69, 245] on span "Secured Claims" at bounding box center [52, 246] width 54 height 9
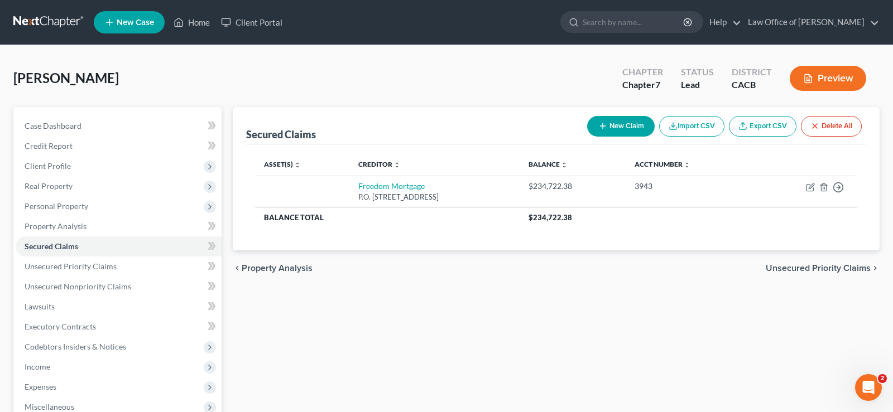
click at [636, 122] on button "New Claim" at bounding box center [621, 126] width 68 height 21
select select "0"
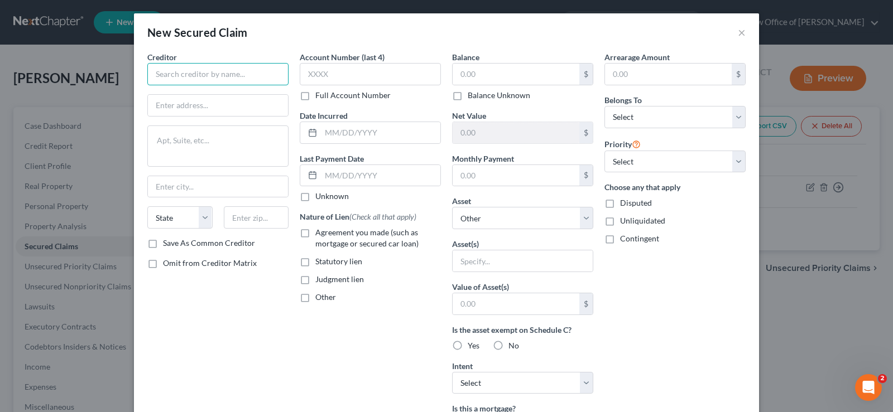
click at [245, 69] on input "text" at bounding box center [217, 74] width 141 height 22
paste input "THE GOLDEN 1 CREDIT"
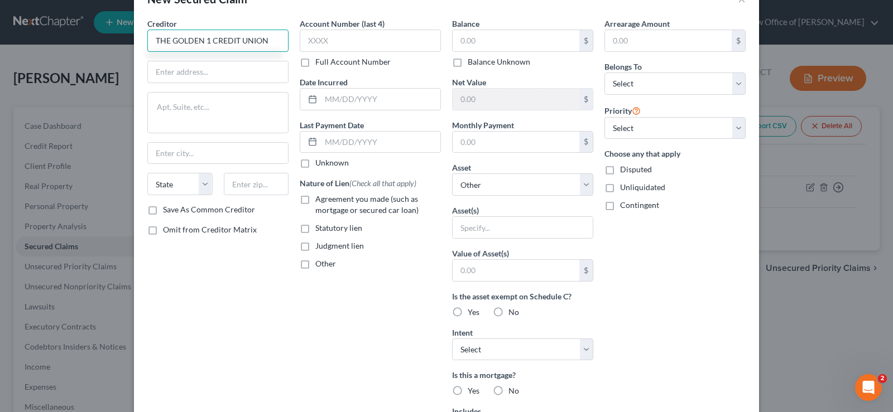
scroll to position [57, 0]
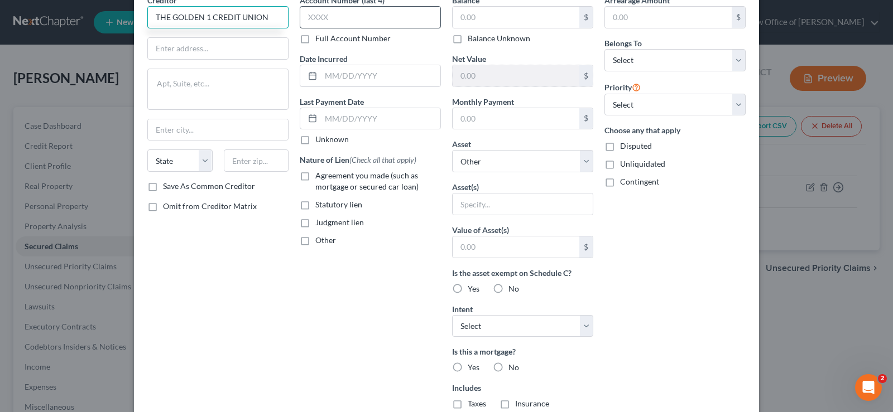
type input "THE GOLDEN 1 CREDIT UNION"
paste input "$36,622"
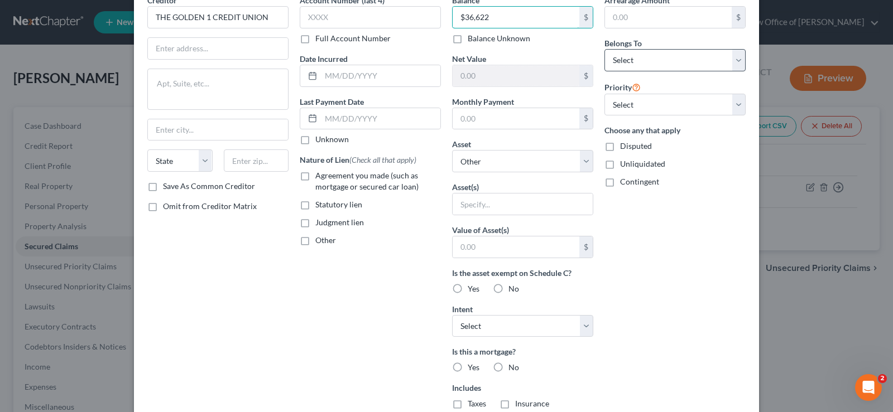
type input "$36,622"
click at [604, 49] on select "Select Debtor 1 Only Debtor 2 Only Debtor 1 And Debtor 2 Only At Least One Of T…" at bounding box center [674, 60] width 141 height 22
select select "0"
click option "Debtor 1 Only" at bounding box center [0, 0] width 0 height 0
click at [315, 175] on label "Agreement you made (such as mortgage or secured car loan)" at bounding box center [378, 181] width 126 height 22
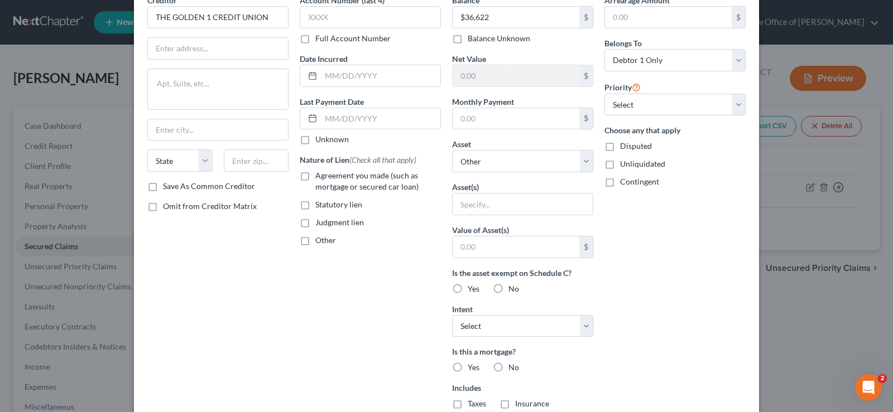
click at [320, 175] on input "Agreement you made (such as mortgage or secured car loan)" at bounding box center [323, 173] width 7 height 7
checkbox input "true"
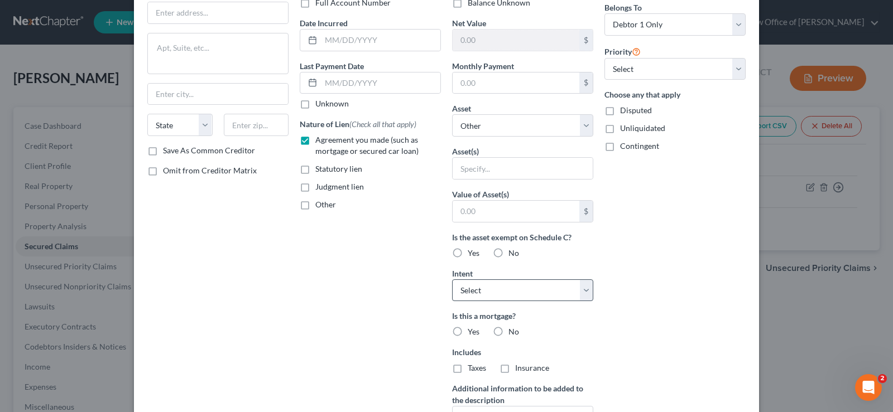
scroll to position [114, 0]
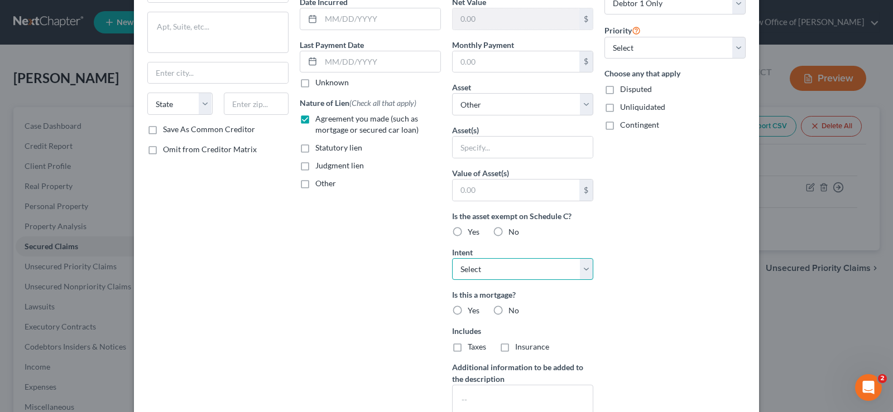
click at [452, 258] on select "Select Surrender Redeem Reaffirm Avoid Other" at bounding box center [522, 269] width 141 height 22
select select "0"
click option "Surrender" at bounding box center [0, 0] width 0 height 0
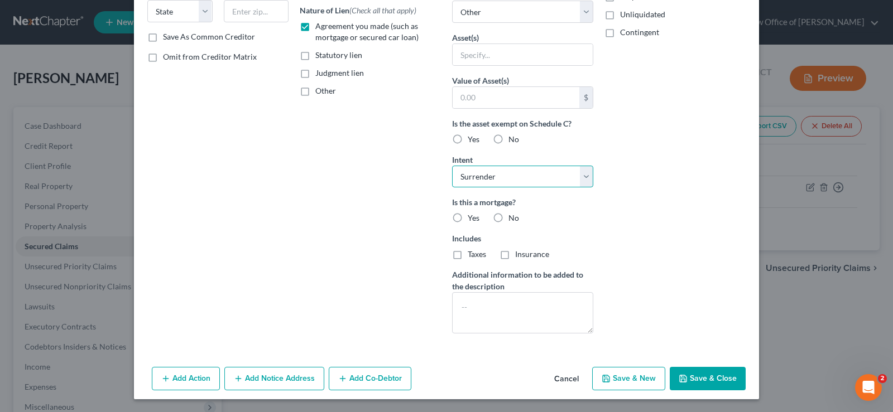
scroll to position [207, 0]
click at [508, 219] on label "No" at bounding box center [513, 217] width 11 height 11
click at [513, 219] on input "No" at bounding box center [516, 215] width 7 height 7
radio input "true"
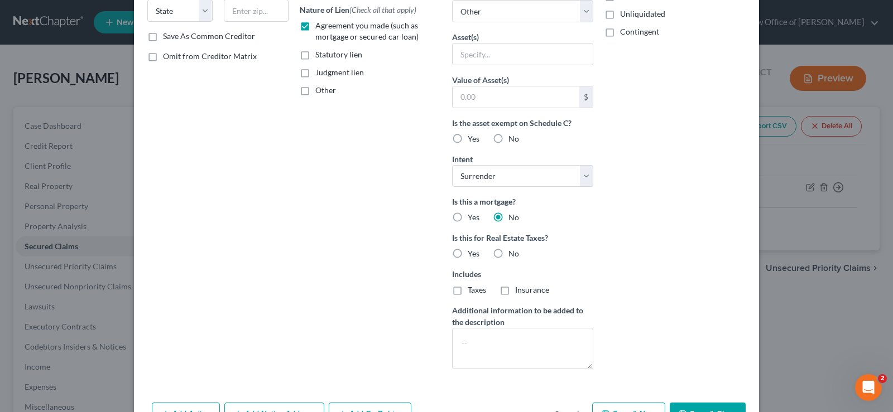
click at [508, 255] on label "No" at bounding box center [513, 253] width 11 height 11
click at [513, 255] on input "No" at bounding box center [516, 251] width 7 height 7
radio input "true"
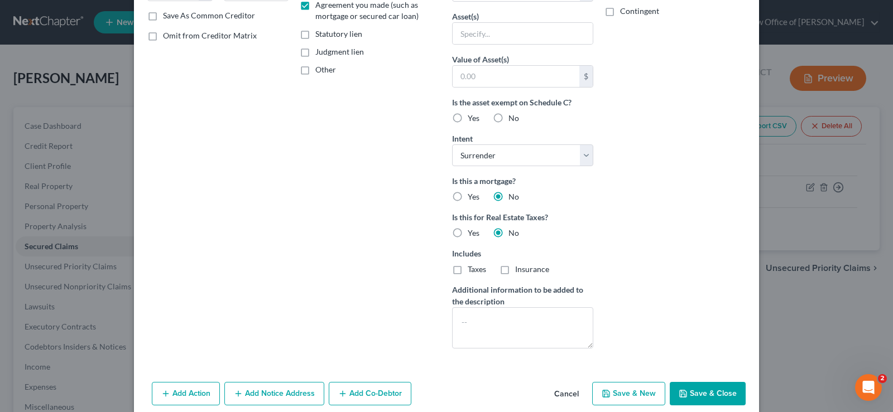
scroll to position [243, 0]
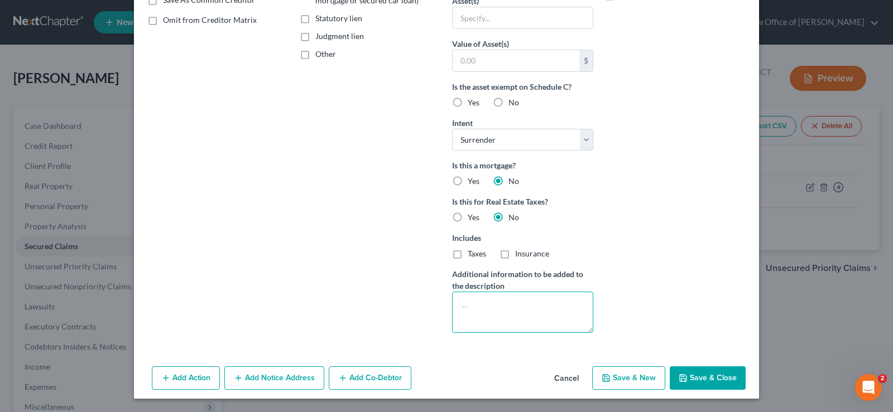
click at [490, 309] on textarea at bounding box center [522, 312] width 141 height 41
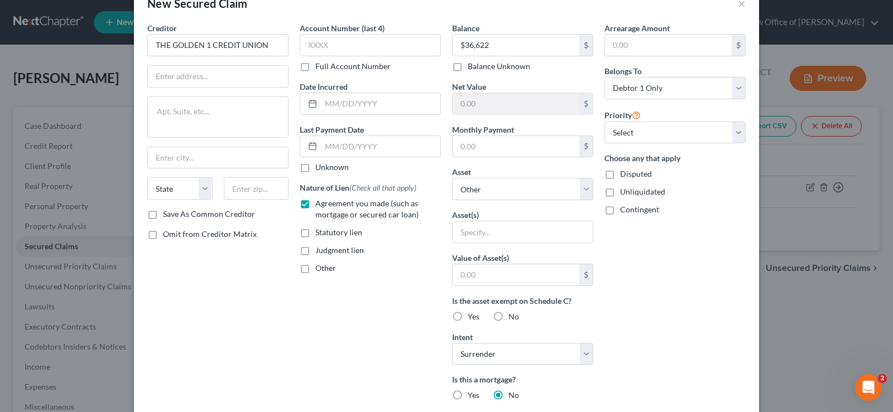
scroll to position [16, 0]
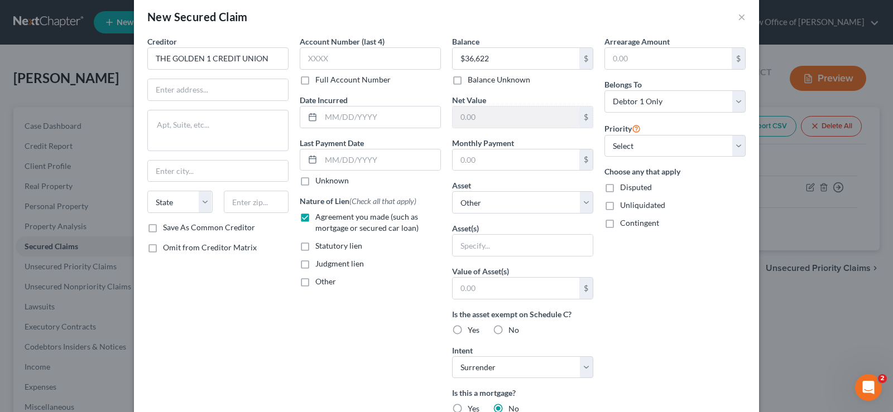
type textarea "SURRENDER JEEP"
click at [194, 88] on input "text" at bounding box center [218, 89] width 140 height 21
paste input "PO BOX [GEOGRAPHIC_DATA]"
type input "PO BOX [GEOGRAPHIC_DATA]"
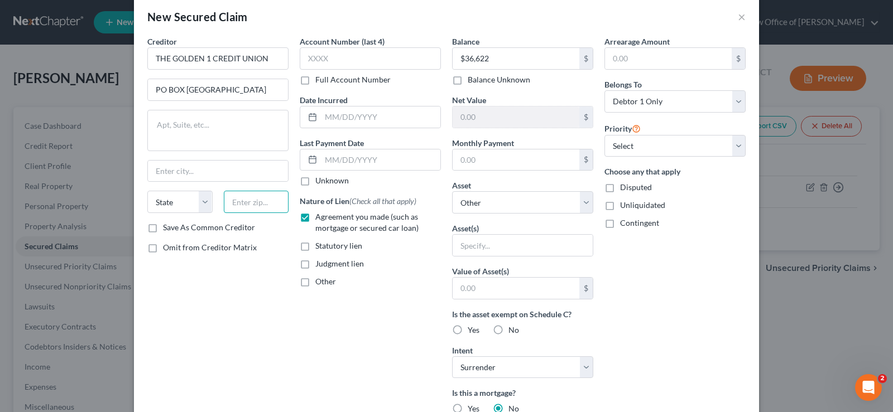
click at [275, 204] on input "text" at bounding box center [256, 202] width 65 height 22
type input "95827"
click at [147, 191] on select "State [US_STATE] AK AR AZ CA CO CT DE DC [GEOGRAPHIC_DATA] [GEOGRAPHIC_DATA] GU…" at bounding box center [179, 202] width 65 height 22
type input "[GEOGRAPHIC_DATA]"
select select "4"
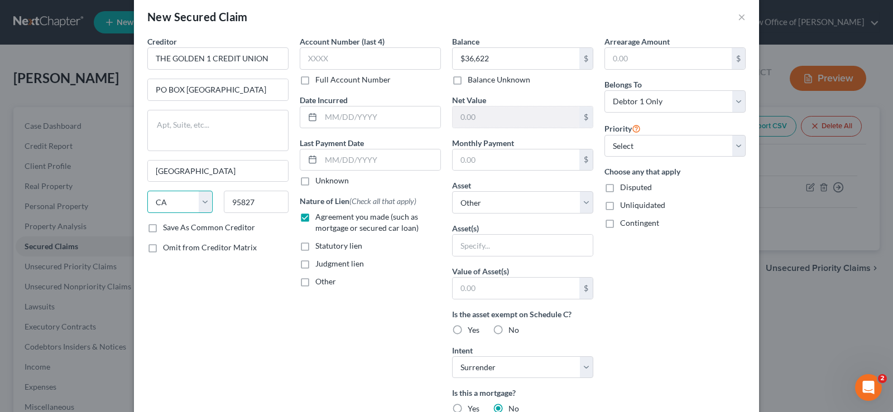
click option "CA" at bounding box center [0, 0] width 0 height 0
click at [282, 88] on input "PO BOX [GEOGRAPHIC_DATA]" at bounding box center [218, 89] width 140 height 21
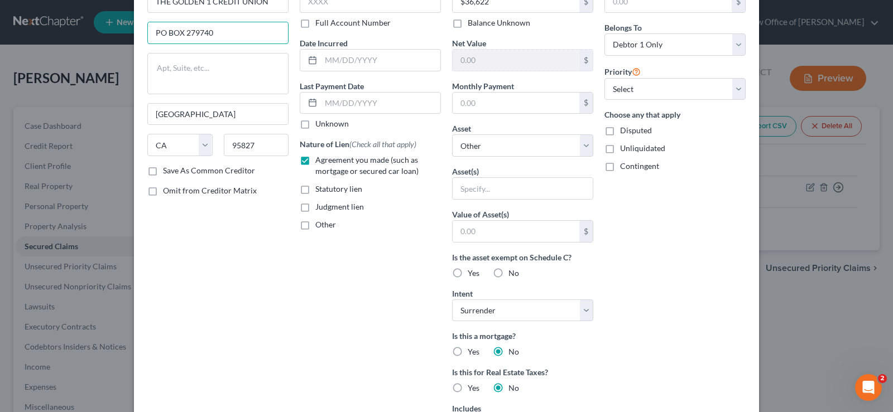
type input "PO BOX 279740"
click at [508, 269] on label "No" at bounding box center [513, 273] width 11 height 11
click at [513, 269] on input "No" at bounding box center [516, 271] width 7 height 7
radio input "true"
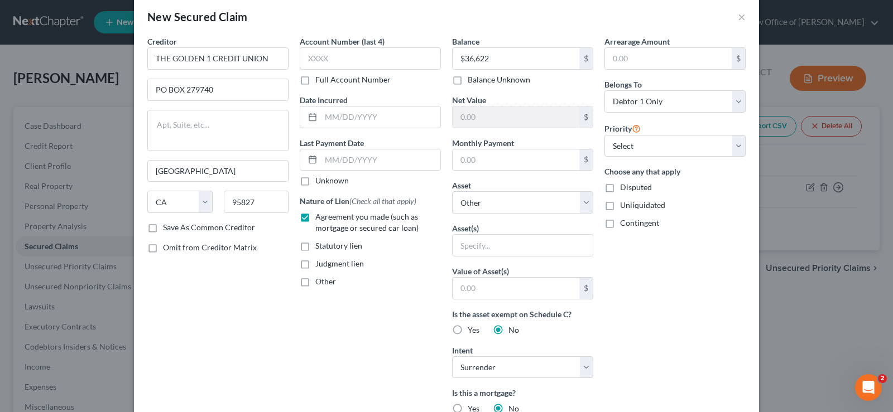
scroll to position [0, 0]
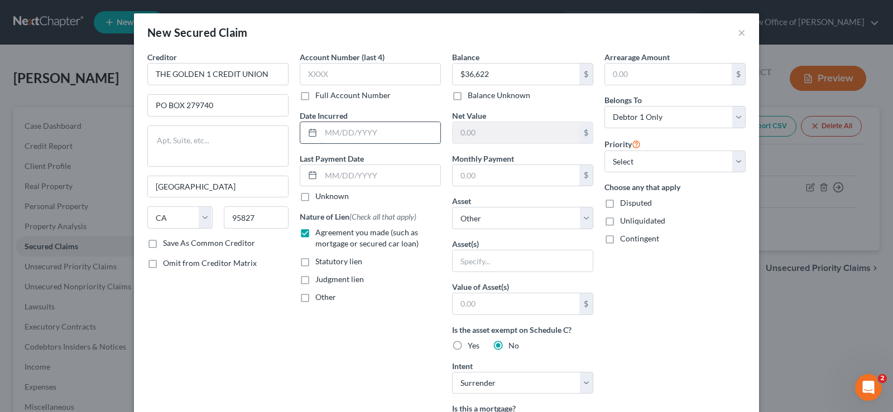
click at [386, 130] on input "text" at bounding box center [380, 132] width 119 height 21
type input "[DATE]"
click at [489, 135] on input "text" at bounding box center [515, 132] width 127 height 21
click at [492, 132] on input "text" at bounding box center [515, 132] width 127 height 21
click at [498, 135] on input "text" at bounding box center [515, 132] width 127 height 21
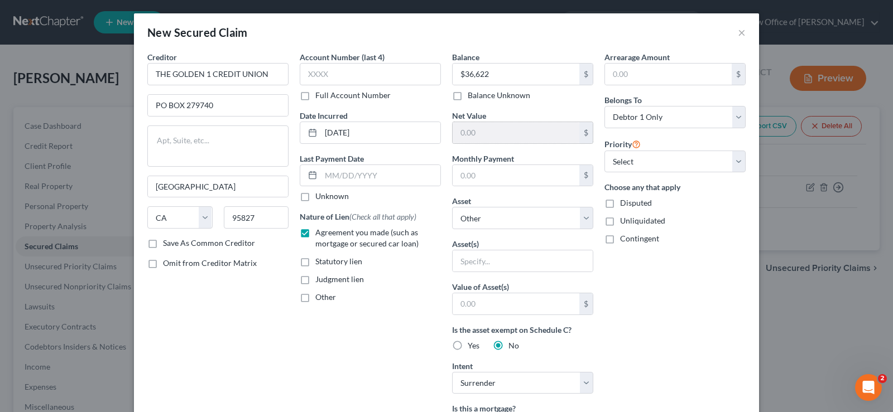
drag, startPoint x: 495, startPoint y: 142, endPoint x: 490, endPoint y: 132, distance: 11.5
click at [493, 137] on input "text" at bounding box center [515, 132] width 127 height 21
click at [490, 132] on input "text" at bounding box center [515, 132] width 127 height 21
click at [491, 133] on input "text" at bounding box center [515, 132] width 127 height 21
click at [509, 144] on div "Balance 36,622.00 $ Balance Unknown Balance Undetermined $36,622 $ Balance Unkn…" at bounding box center [522, 318] width 152 height 534
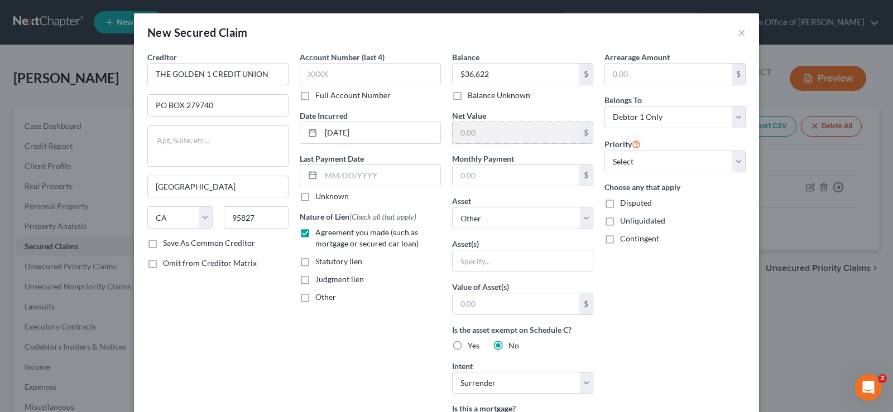
drag, startPoint x: 555, startPoint y: 130, endPoint x: 488, endPoint y: 137, distance: 66.7
click at [488, 137] on input "text" at bounding box center [515, 132] width 127 height 21
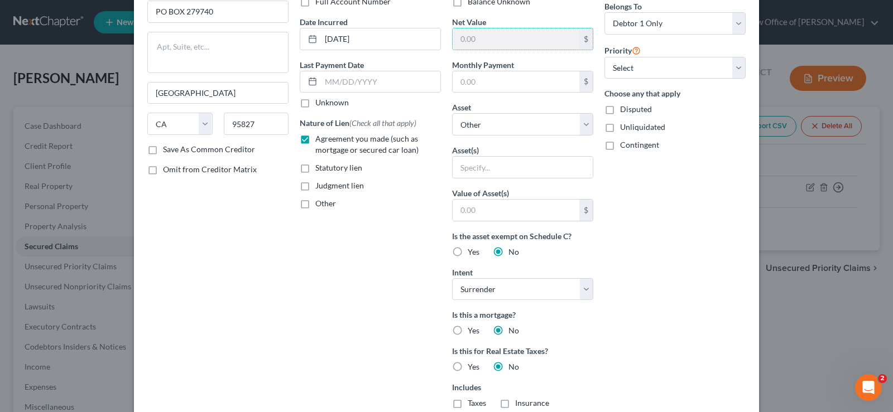
scroll to position [73, 0]
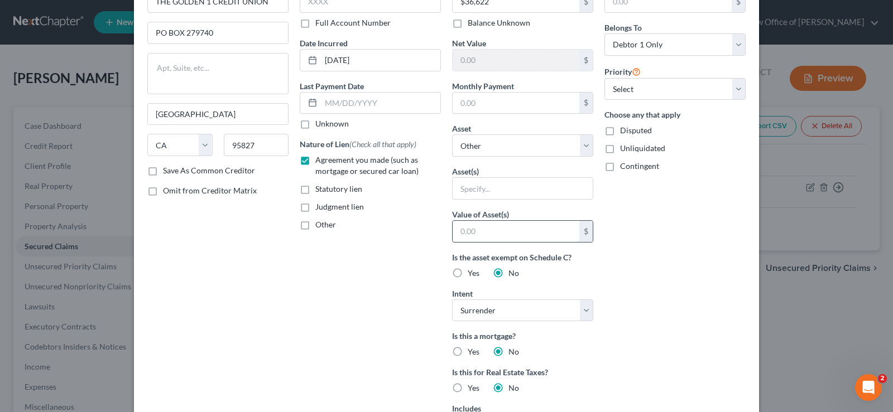
click at [498, 232] on input "text" at bounding box center [515, 231] width 127 height 21
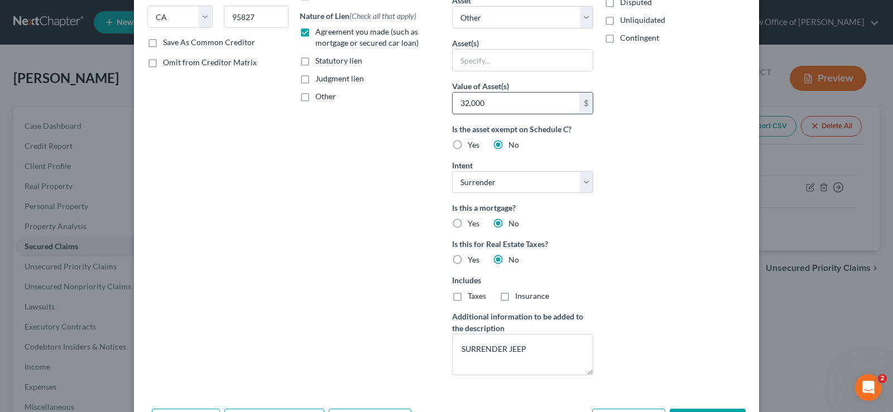
scroll to position [243, 0]
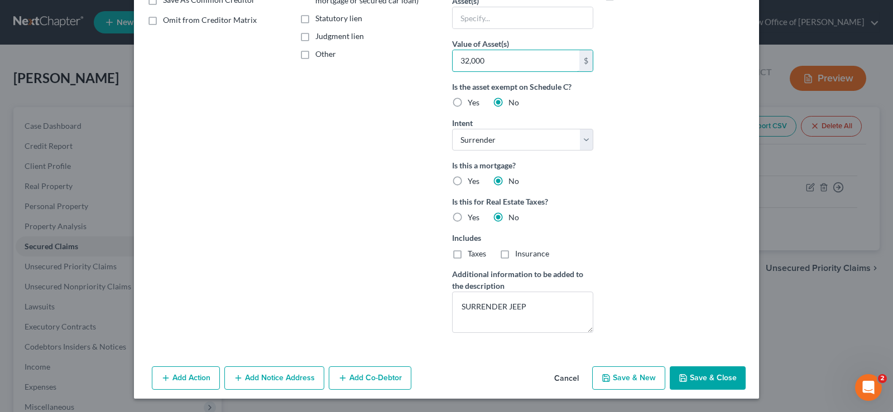
type input "32,000"
click at [710, 382] on button "Save & Close" at bounding box center [707, 378] width 76 height 23
select select
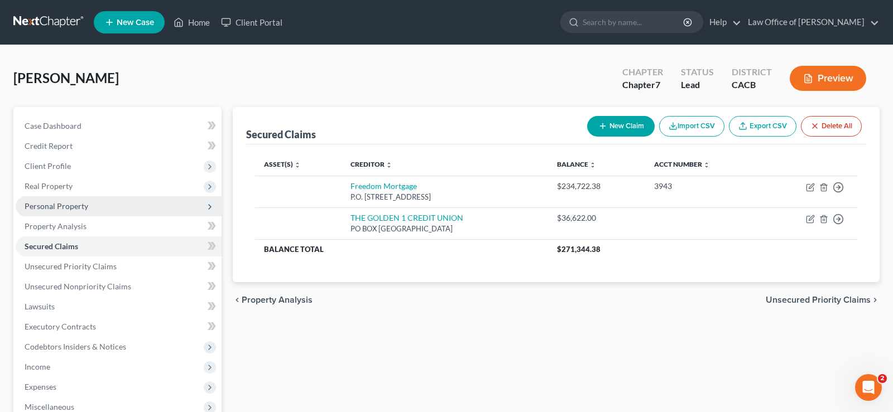
click at [83, 204] on span "Personal Property" at bounding box center [57, 205] width 64 height 9
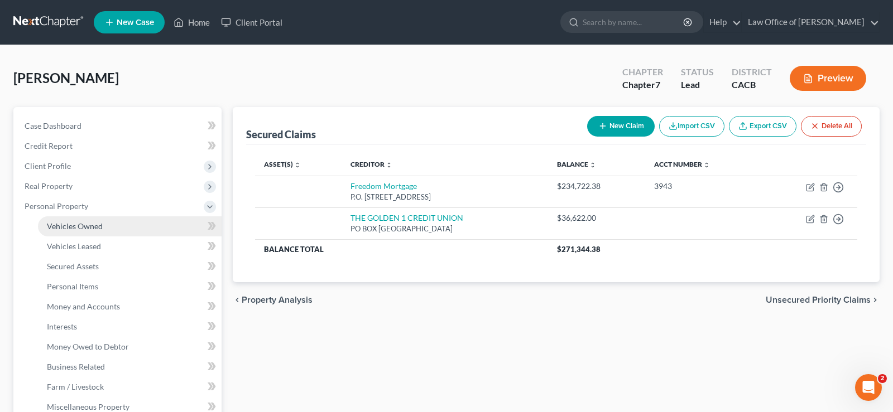
click at [98, 227] on span "Vehicles Owned" at bounding box center [75, 225] width 56 height 9
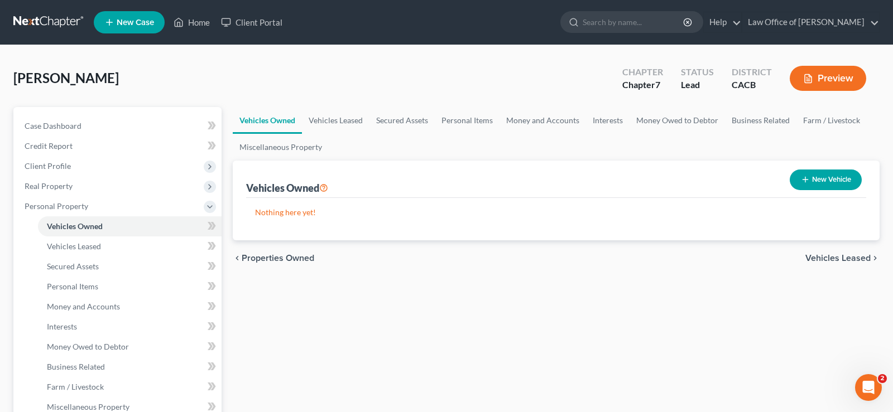
click at [826, 180] on button "New Vehicle" at bounding box center [825, 180] width 72 height 21
select select "0"
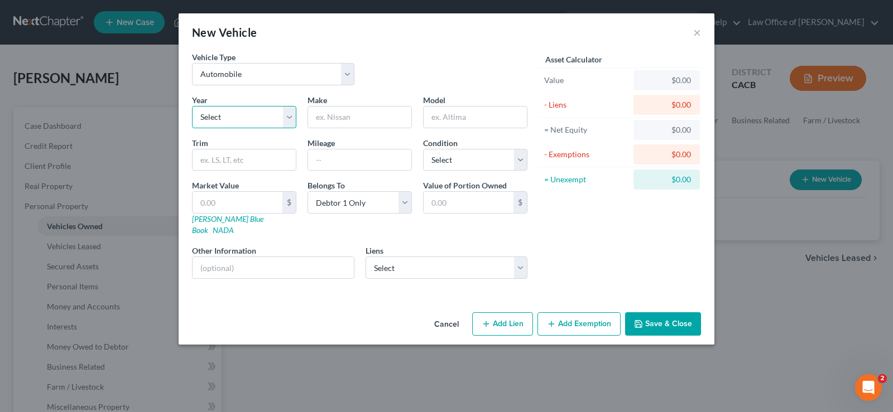
click at [192, 106] on select "Select 2026 2025 2024 2023 2022 2021 2020 2019 2018 2017 2016 2015 2014 2013 20…" at bounding box center [244, 117] width 104 height 22
select select "4"
click option "2022" at bounding box center [0, 0] width 0 height 0
click at [365, 118] on input "text" at bounding box center [359, 117] width 103 height 21
type input "Jeef"
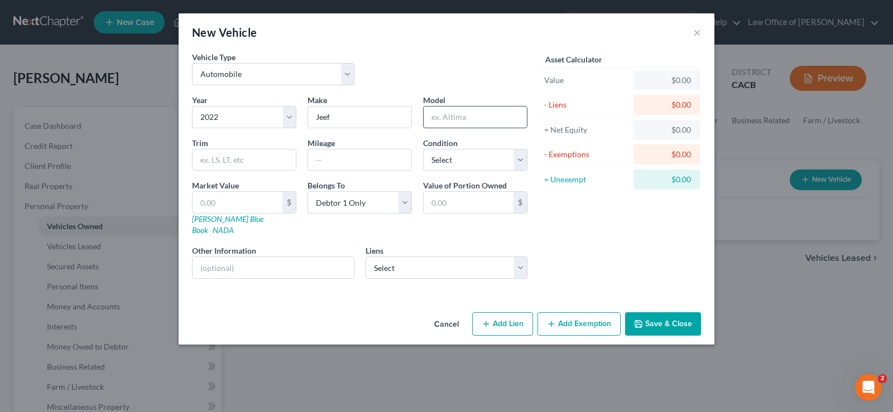
click at [466, 127] on input "text" at bounding box center [474, 117] width 103 height 21
type input "Gladiator"
click at [522, 314] on button "Add Lien" at bounding box center [502, 323] width 61 height 23
select select "0"
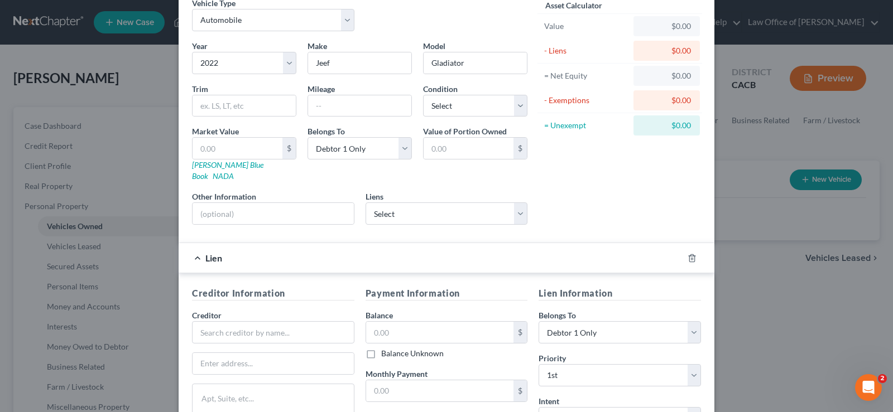
scroll to position [171, 0]
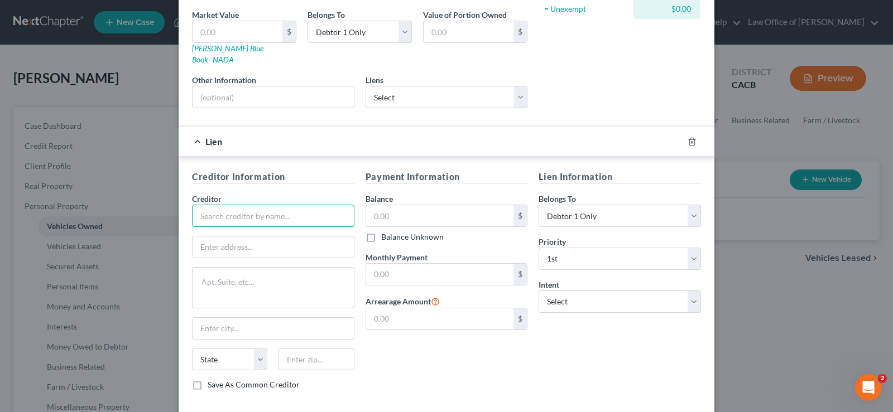
click at [296, 208] on input "text" at bounding box center [273, 216] width 162 height 22
click at [292, 205] on input "text" at bounding box center [273, 216] width 162 height 22
click at [257, 205] on input "the golden" at bounding box center [273, 216] width 162 height 22
type input "t"
drag, startPoint x: 215, startPoint y: 210, endPoint x: 215, endPoint y: 204, distance: 6.2
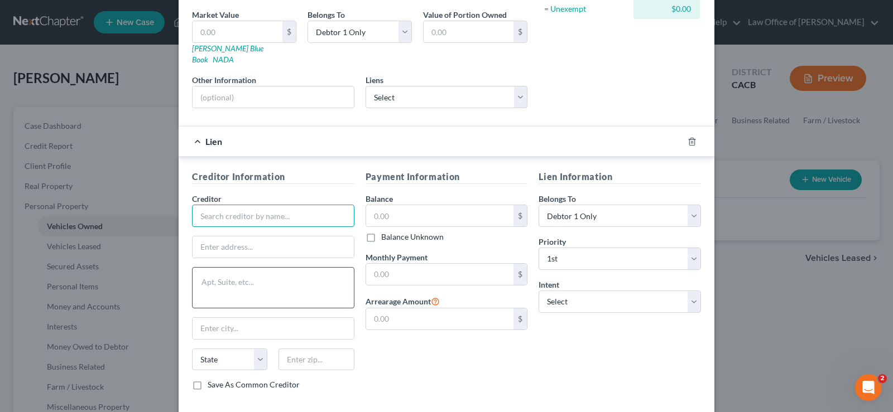
paste input "PO BOX [GEOGRAPHIC_DATA]"
click at [348, 205] on input "PO BOX [GEOGRAPHIC_DATA]" at bounding box center [273, 216] width 162 height 22
type input "P"
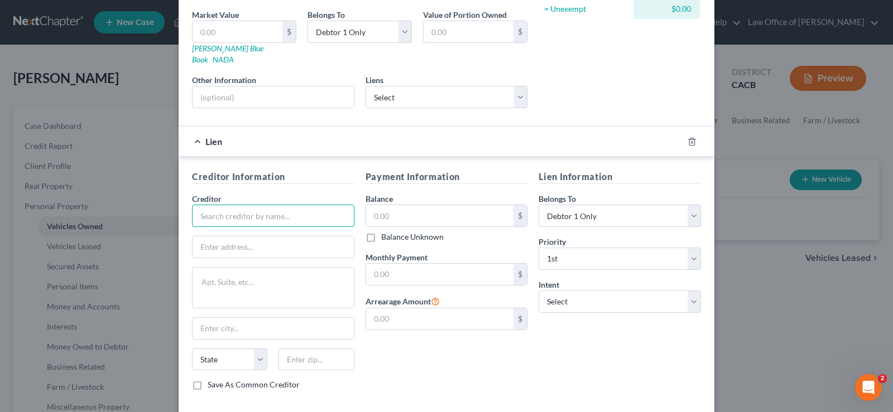
paste input "THE GOLDEN 1 CREDIT UN"
type input "THE GOLDEN 1 CREDIT UNION"
click at [456, 206] on input "text" at bounding box center [440, 215] width 148 height 21
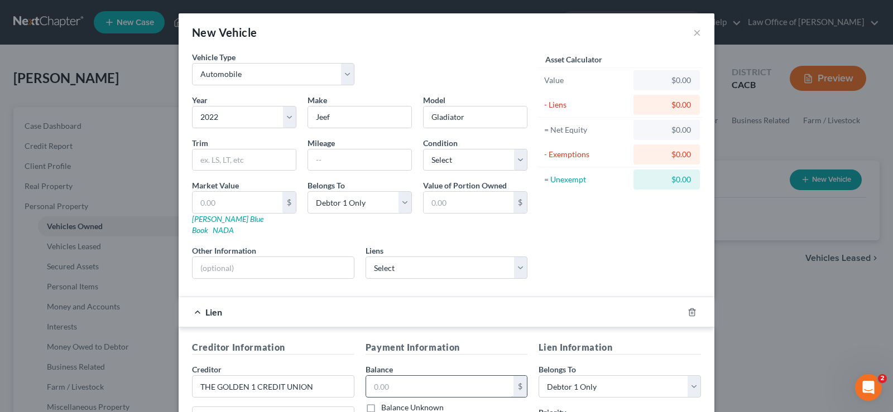
scroll to position [217, 0]
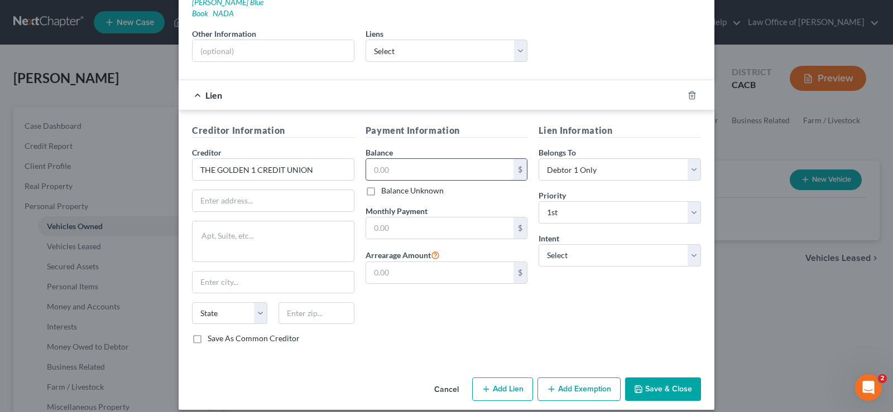
paste input "$36,622"
type input "$36,622"
click at [278, 190] on input "text" at bounding box center [272, 200] width 161 height 21
paste input "PO BOX [GEOGRAPHIC_DATA]"
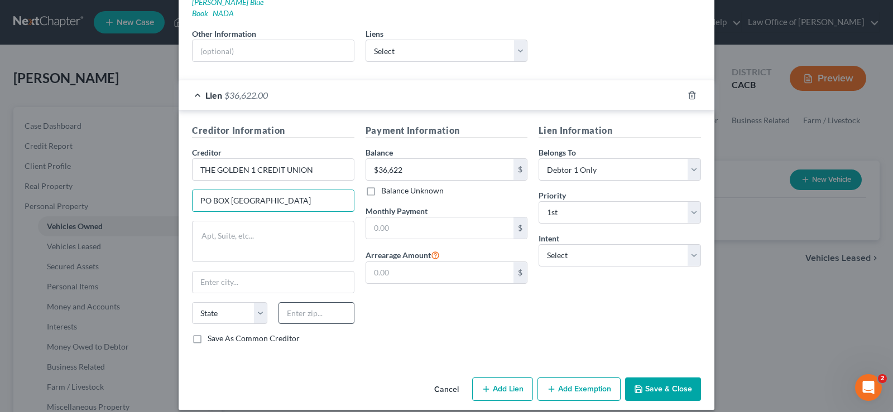
type input "PO BOX [GEOGRAPHIC_DATA]"
click at [315, 305] on input "text" at bounding box center [315, 313] width 75 height 22
type input "95827"
click at [192, 302] on select "State [US_STATE] AK AR AZ CA CO CT DE DC [GEOGRAPHIC_DATA] [GEOGRAPHIC_DATA] GU…" at bounding box center [229, 313] width 75 height 22
type input "[GEOGRAPHIC_DATA]"
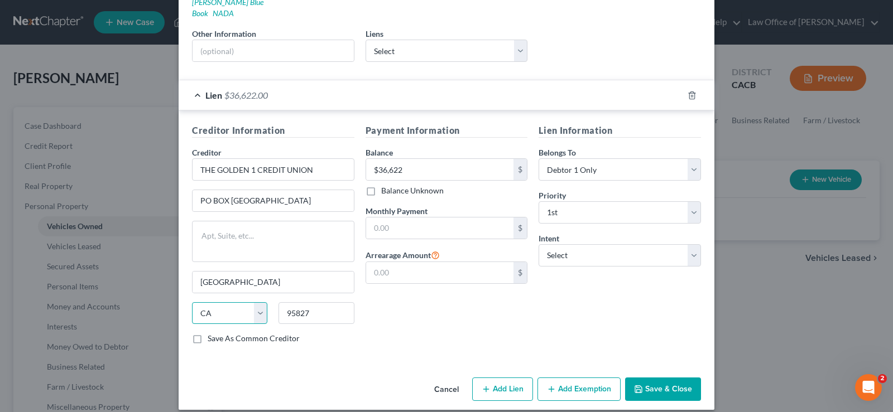
select select "5"
click option "CO" at bounding box center [0, 0] width 0 height 0
click at [349, 190] on input "PO BOX [GEOGRAPHIC_DATA]" at bounding box center [272, 200] width 161 height 21
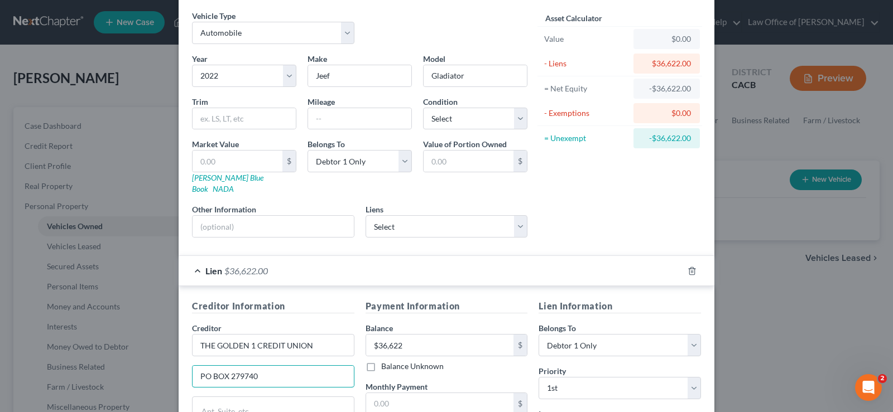
scroll to position [0, 0]
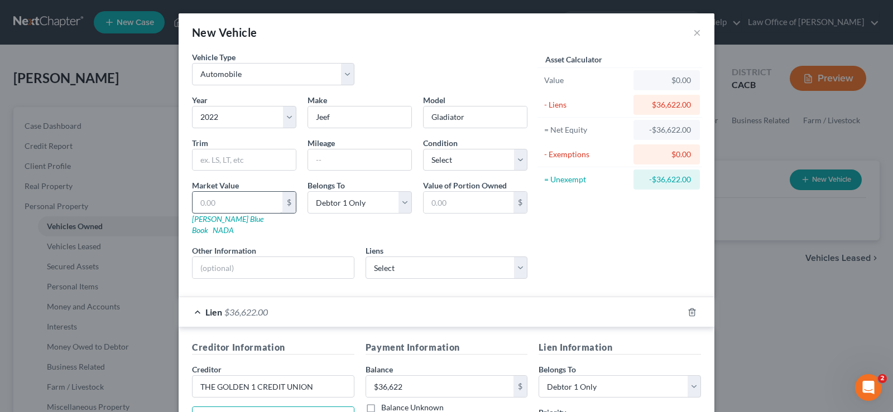
type input "PO BOX 279740"
click at [239, 195] on input "text" at bounding box center [237, 202] width 90 height 21
type input "3"
type input "3.00"
type input "32"
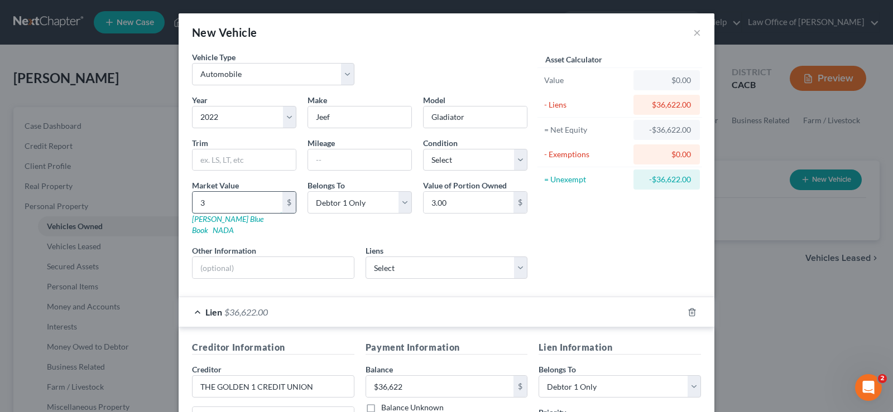
type input "32.00"
type input "320"
type input "320.00"
type input "3200"
type input "3,200.00"
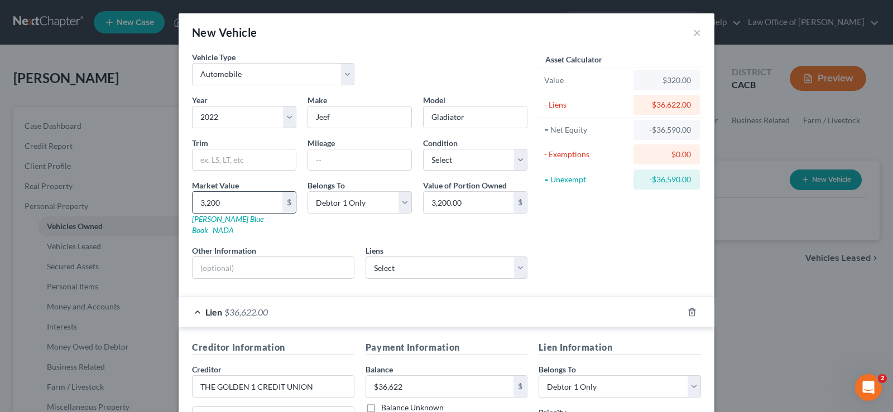
type input "3,2000"
type input "32,000.00"
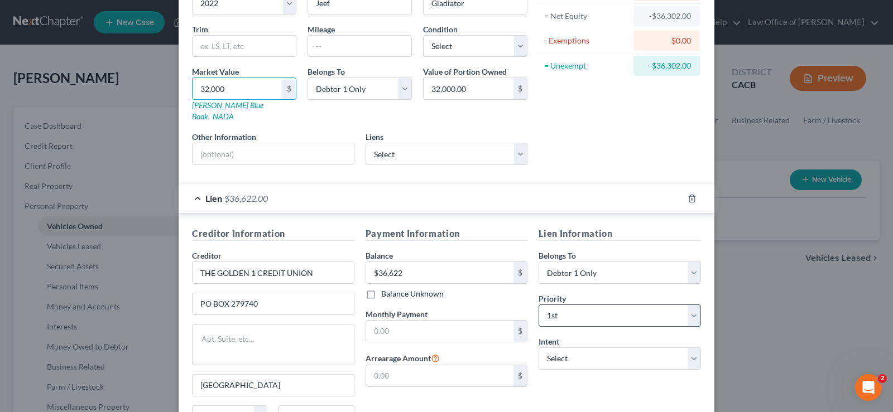
scroll to position [217, 0]
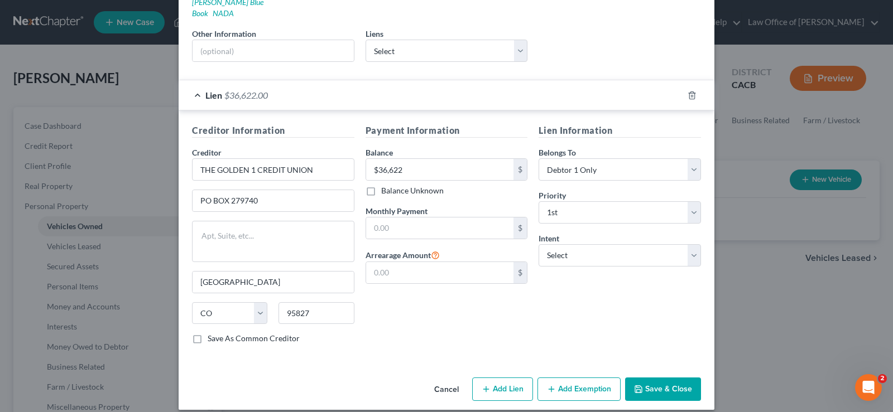
click at [444, 321] on div "Payment Information Balance 36,622.00 $ Balance Unknown Balance Undetermined $3…" at bounding box center [447, 238] width 174 height 229
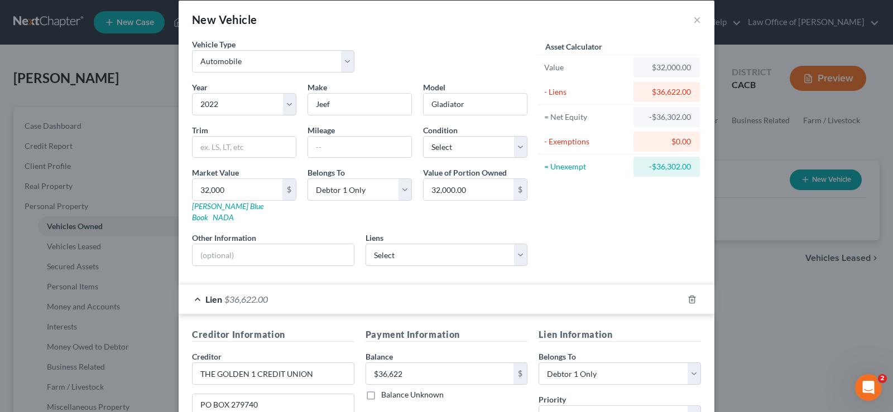
scroll to position [0, 0]
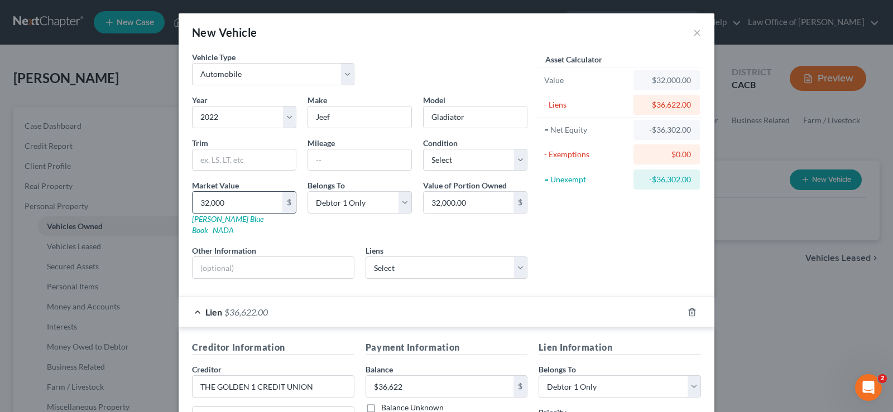
click at [229, 206] on input "32,000" at bounding box center [237, 202] width 90 height 21
click at [229, 204] on input "32,000" at bounding box center [237, 202] width 90 height 21
type input "32,000.00"
click at [485, 208] on input "32,000.00" at bounding box center [468, 202] width 90 height 21
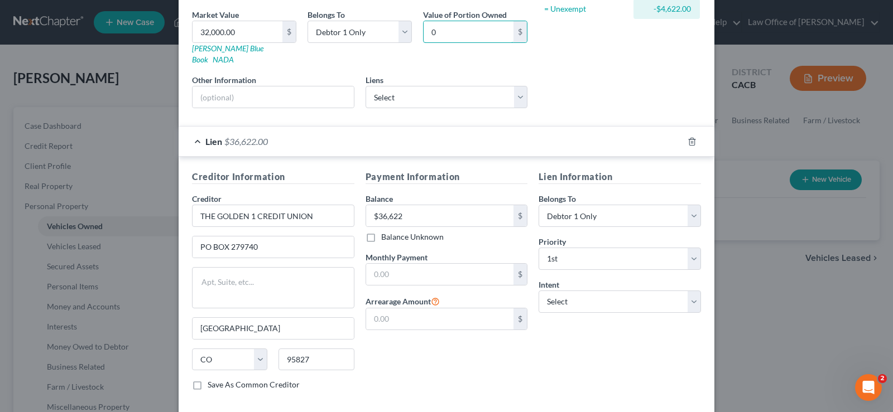
scroll to position [217, 0]
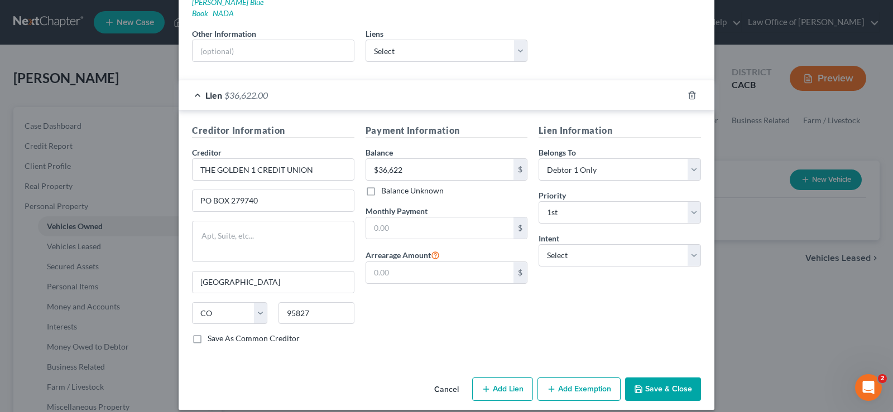
type input "0"
click at [660, 378] on button "Save & Close" at bounding box center [663, 389] width 76 height 23
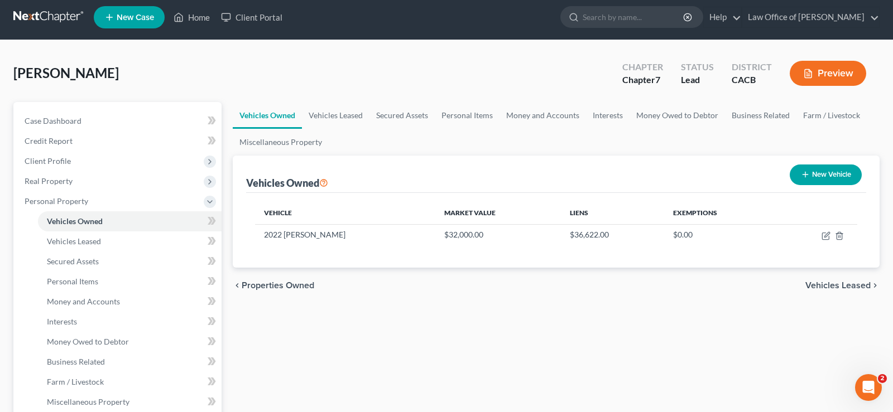
scroll to position [0, 0]
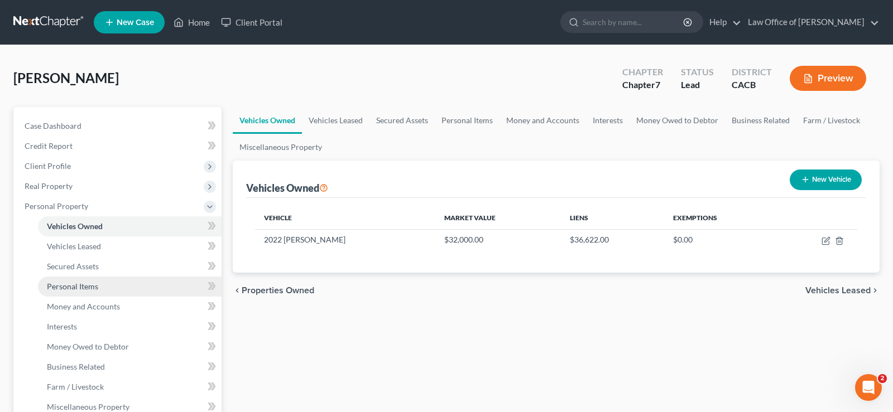
click at [86, 287] on span "Personal Items" at bounding box center [72, 286] width 51 height 9
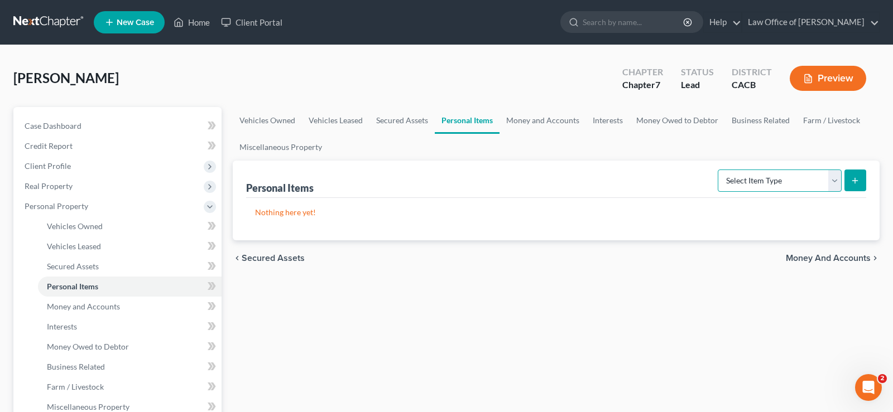
click at [717, 170] on select "Select Item Type Clothing Collectibles Of Value Electronics Firearms Household …" at bounding box center [779, 181] width 124 height 22
select select "clothing"
click option "Clothing" at bounding box center [0, 0] width 0 height 0
click at [852, 174] on button "submit" at bounding box center [855, 181] width 22 height 22
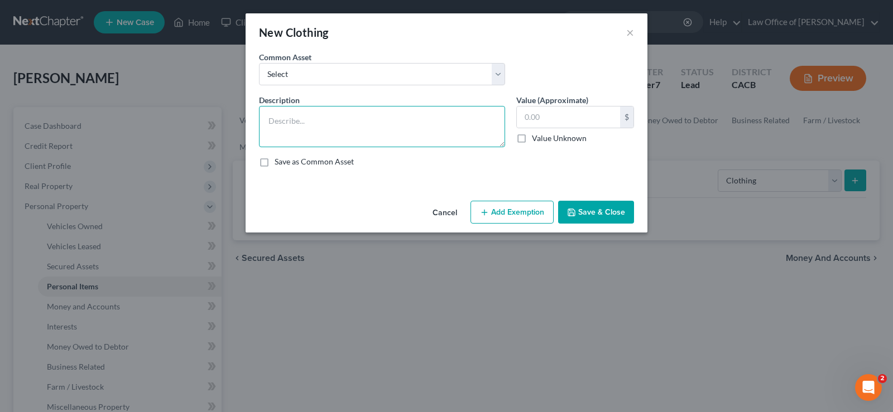
click at [297, 124] on textarea at bounding box center [382, 126] width 246 height 41
type textarea "Used clothing"
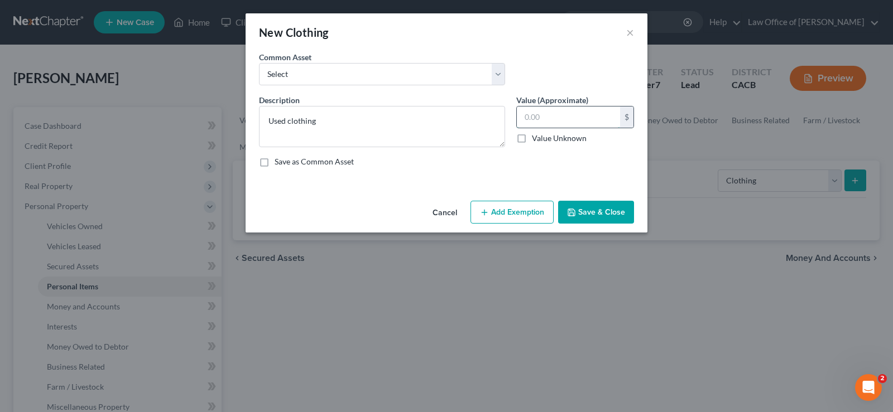
click at [547, 119] on input "text" at bounding box center [568, 117] width 103 height 21
type input "8"
type input "700"
click at [535, 214] on button "Add Exemption" at bounding box center [511, 212] width 83 height 23
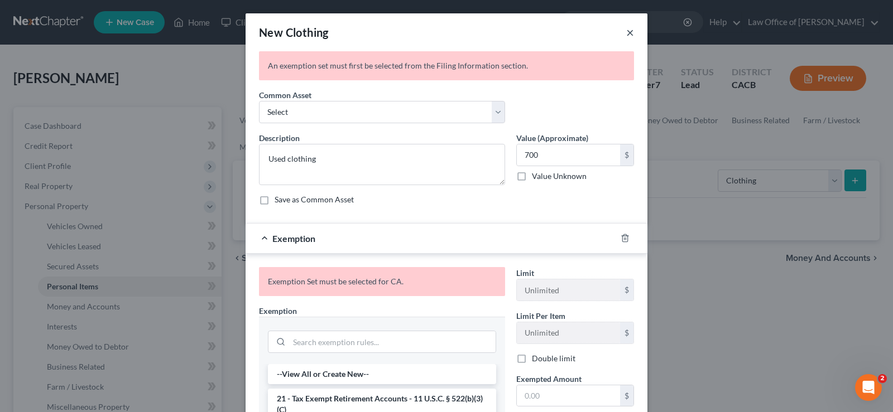
click at [632, 33] on button "×" at bounding box center [630, 32] width 8 height 13
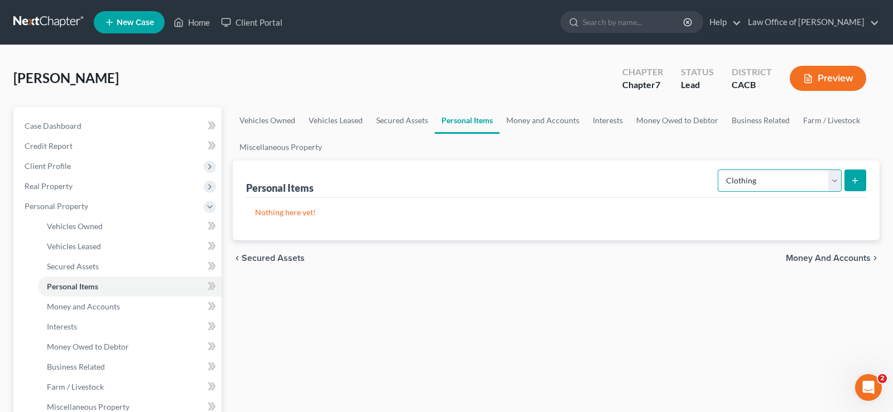
click at [717, 170] on select "Select Item Type Clothing Collectibles Of Value Electronics Firearms Household …" at bounding box center [779, 181] width 124 height 22
click option "Clothing" at bounding box center [0, 0] width 0 height 0
click at [857, 181] on line "submit" at bounding box center [854, 181] width 5 height 0
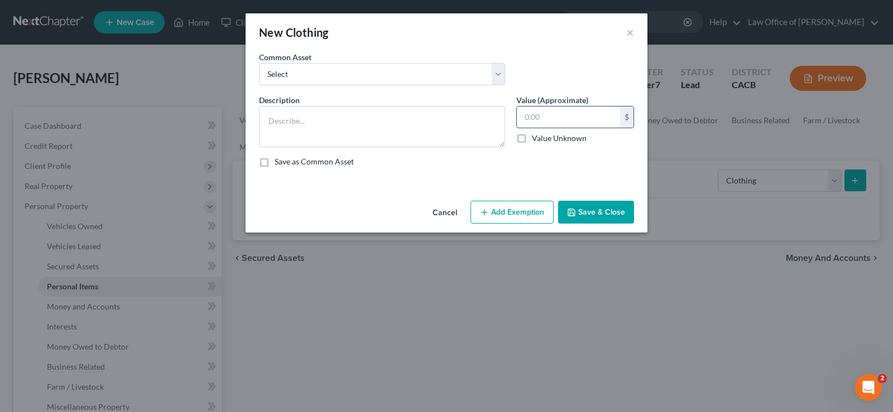
click at [580, 114] on input "text" at bounding box center [568, 117] width 103 height 21
type input "700"
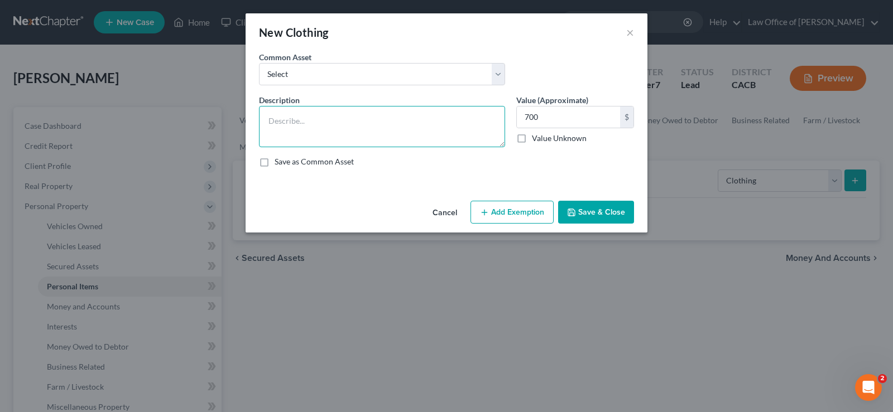
click at [305, 121] on textarea at bounding box center [382, 126] width 246 height 41
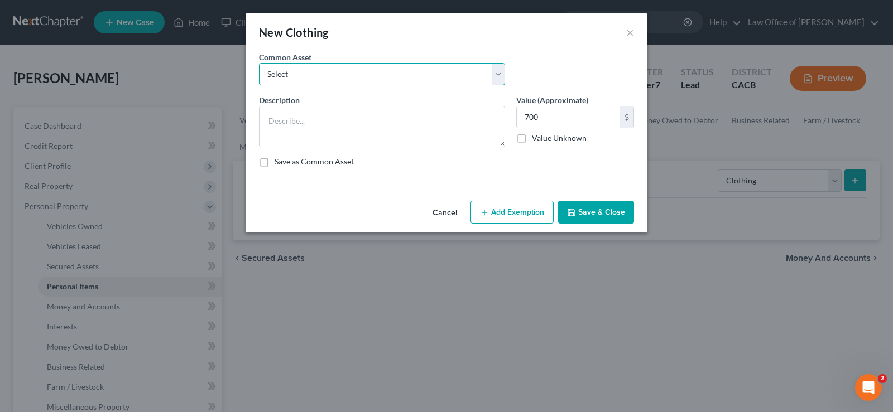
click at [259, 63] on select "Select Used clothing Used clothing Used clothing Used clothing Used clothing Us…" at bounding box center [382, 74] width 246 height 22
select select "0"
click option "Used clothing" at bounding box center [0, 0] width 0 height 0
type textarea "Used clothing"
type input "650.00"
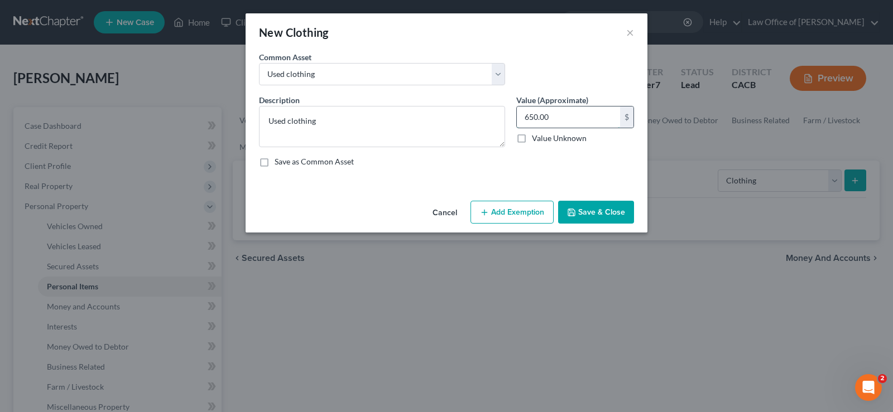
click at [558, 113] on input "650.00" at bounding box center [568, 117] width 103 height 21
type input "700"
click at [527, 213] on button "Add Exemption" at bounding box center [511, 212] width 83 height 23
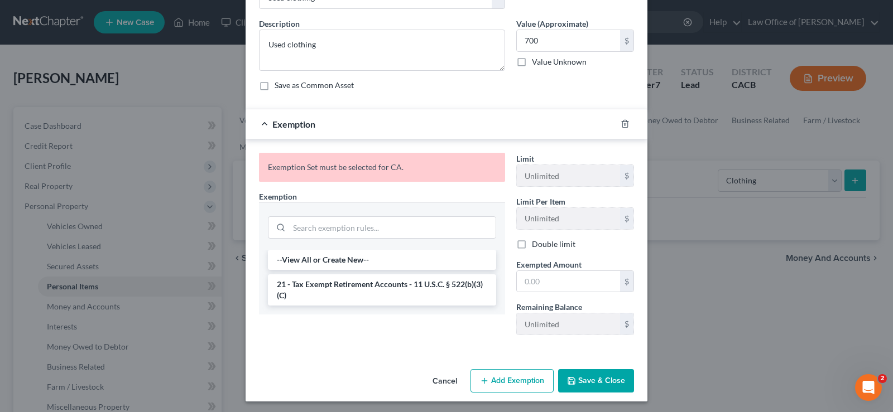
scroll to position [117, 0]
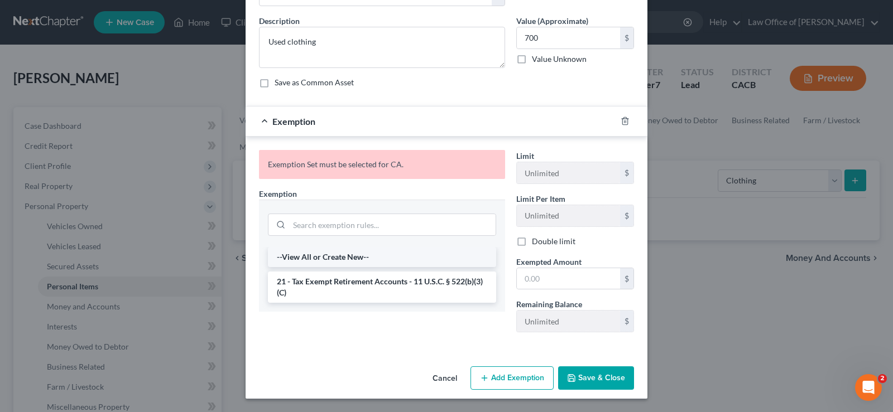
click at [347, 259] on li "--View All or Create New--" at bounding box center [382, 257] width 228 height 20
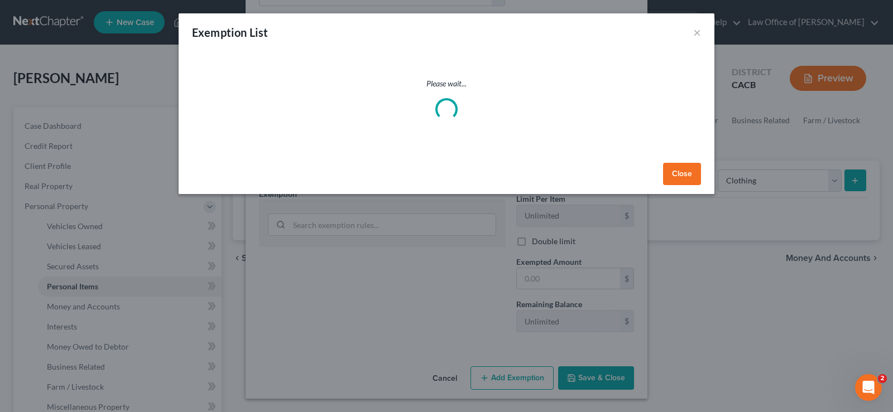
select select "5"
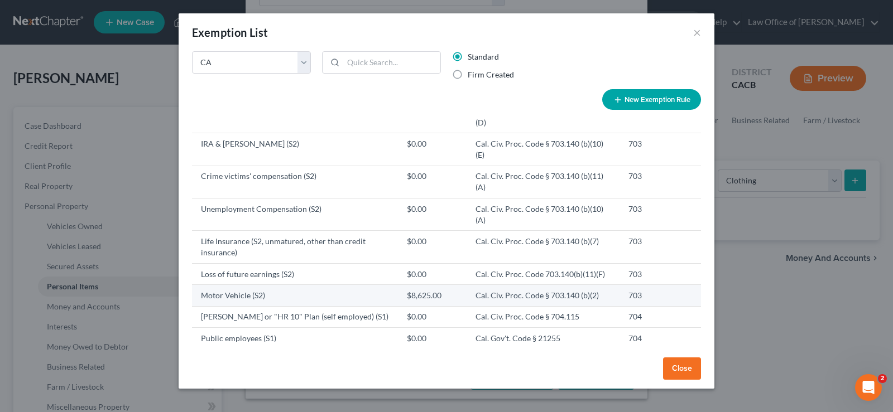
scroll to position [455, 0]
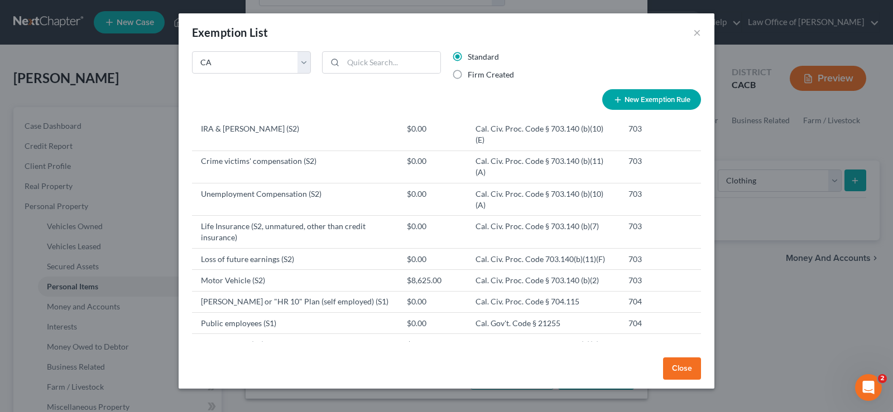
click at [692, 32] on div "Exemption List ×" at bounding box center [447, 32] width 536 height 38
click at [693, 36] on div "Exemption List ×" at bounding box center [447, 32] width 536 height 38
click at [700, 30] on button "×" at bounding box center [697, 32] width 8 height 13
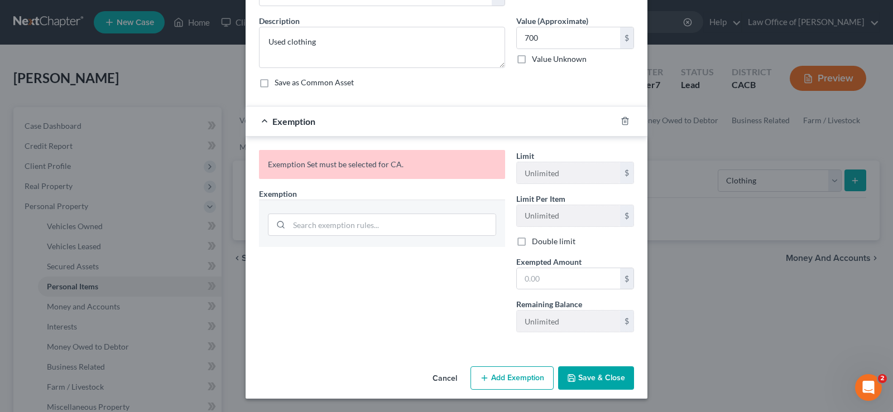
scroll to position [0, 0]
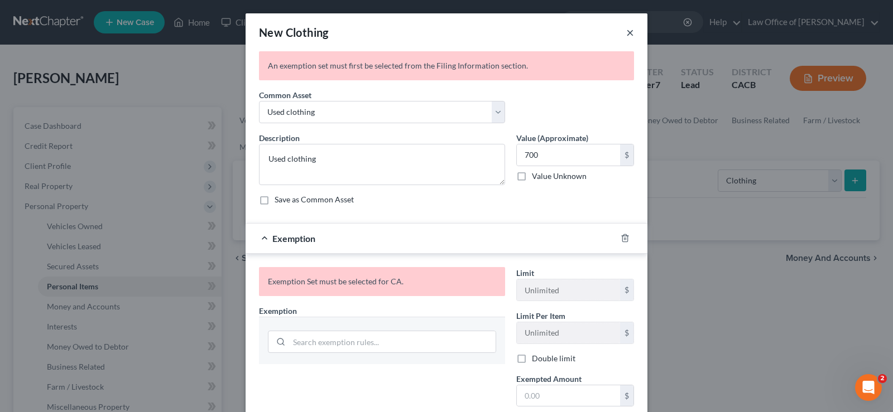
click at [632, 36] on button "×" at bounding box center [630, 32] width 8 height 13
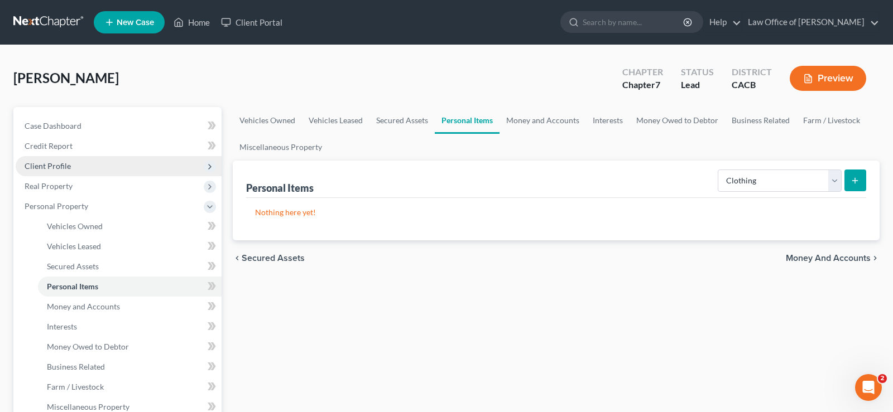
click at [64, 164] on span "Client Profile" at bounding box center [48, 165] width 46 height 9
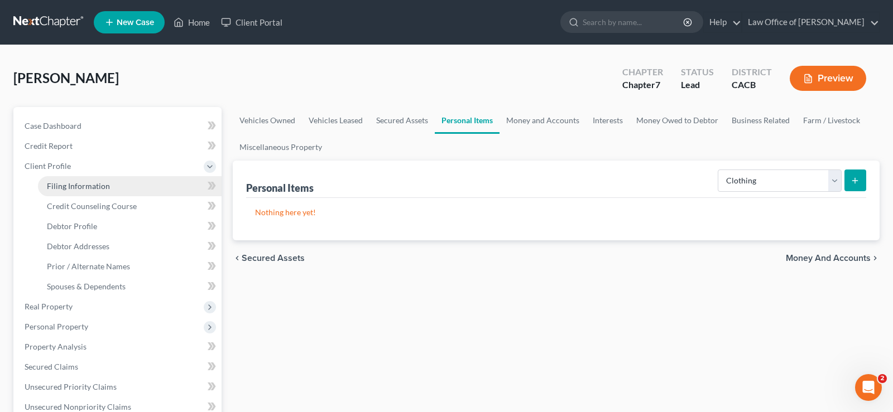
click at [74, 187] on span "Filing Information" at bounding box center [78, 185] width 63 height 9
select select "1"
select select "0"
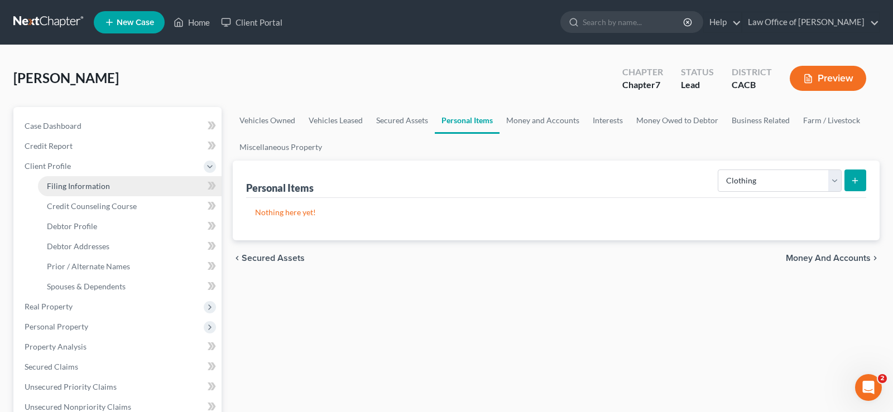
select select "4"
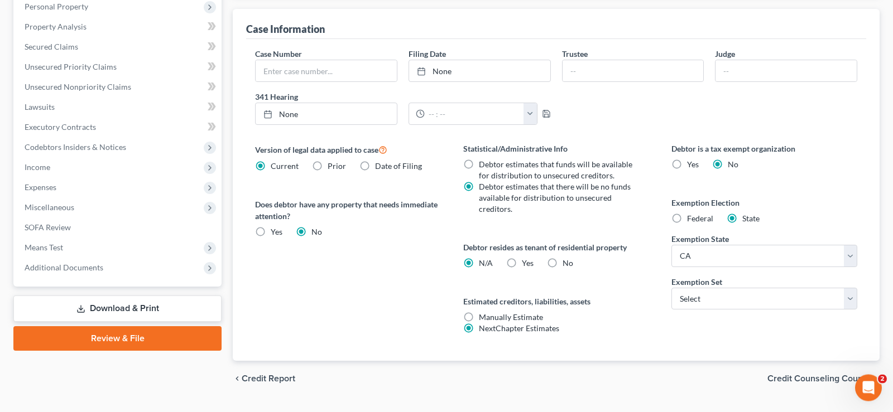
scroll to position [346, 0]
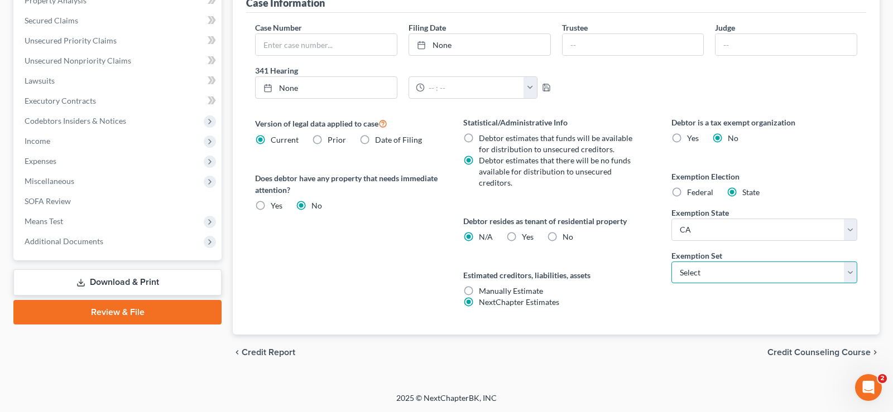
click at [671, 262] on select "Select 703 704" at bounding box center [764, 273] width 186 height 22
select select "0"
click option "703" at bounding box center [0, 0] width 0 height 0
click at [806, 355] on span "Credit Counseling Course" at bounding box center [818, 352] width 103 height 9
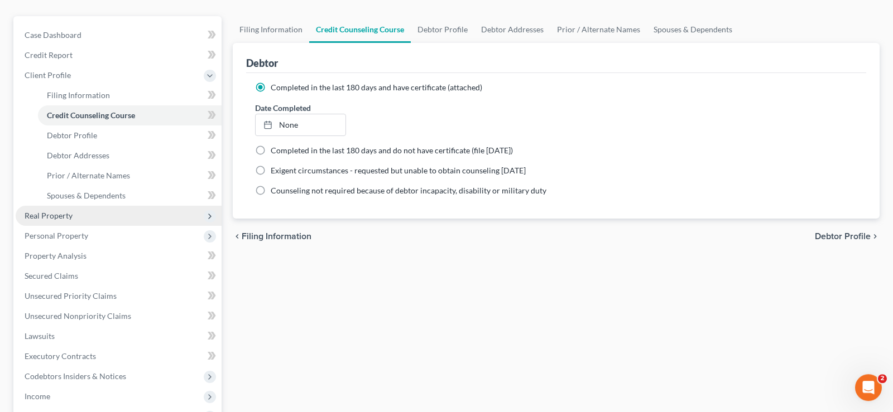
scroll to position [114, 0]
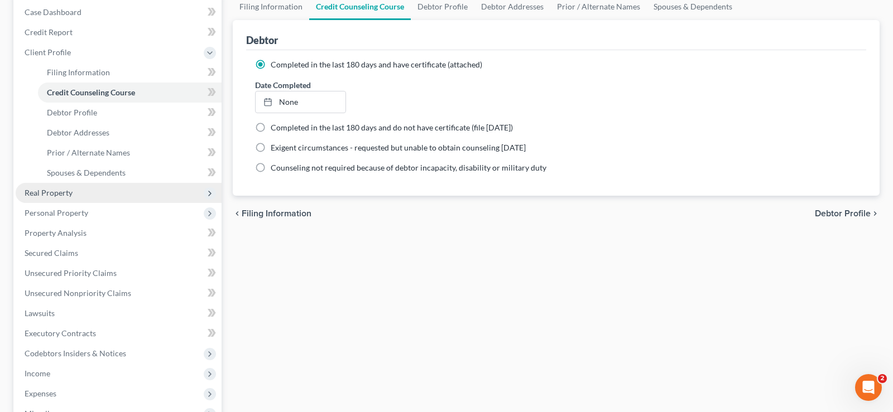
click at [69, 190] on span "Real Property" at bounding box center [49, 192] width 48 height 9
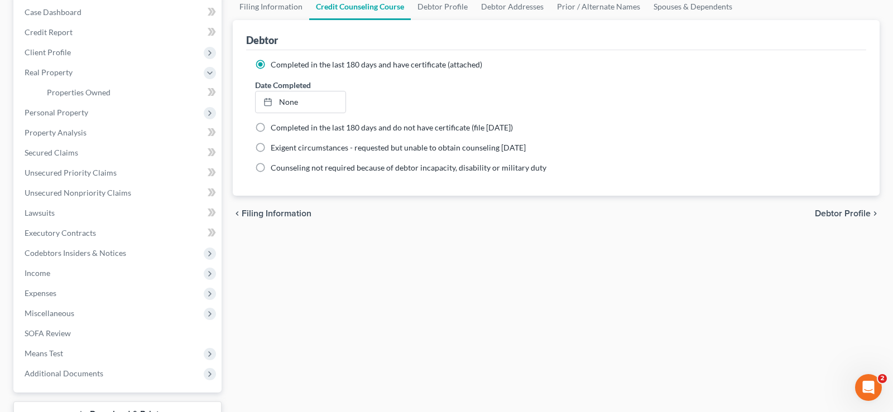
drag, startPoint x: 474, startPoint y: 296, endPoint x: 471, endPoint y: 287, distance: 8.8
click at [474, 296] on div "Filing Information Credit Counseling Course Debtor Profile Debtor Addresses Pri…" at bounding box center [556, 225] width 658 height 464
click at [86, 172] on span "Unsecured Priority Claims" at bounding box center [71, 172] width 92 height 9
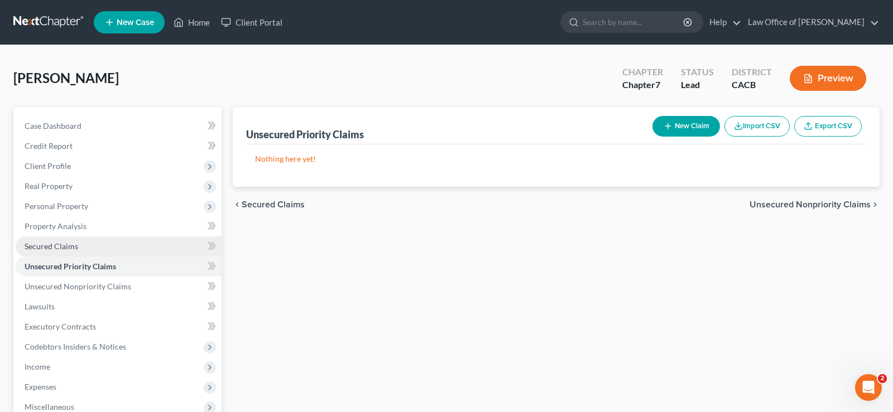
click at [69, 244] on span "Secured Claims" at bounding box center [52, 246] width 54 height 9
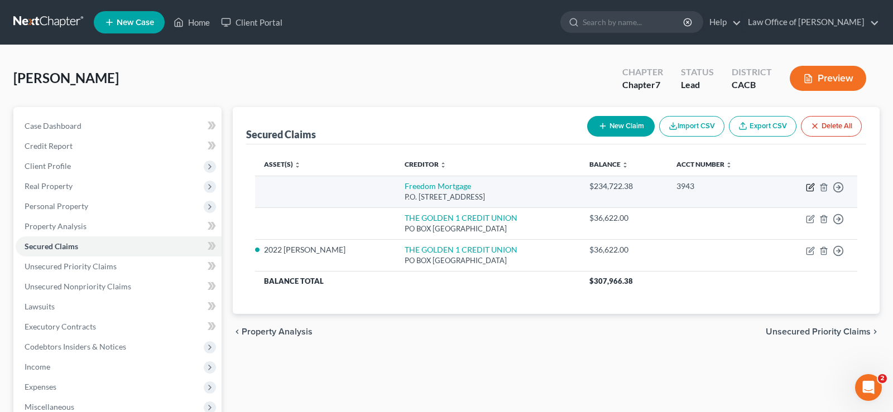
click at [808, 191] on icon "button" at bounding box center [809, 188] width 7 height 7
select select "45"
select select "0"
select select "4"
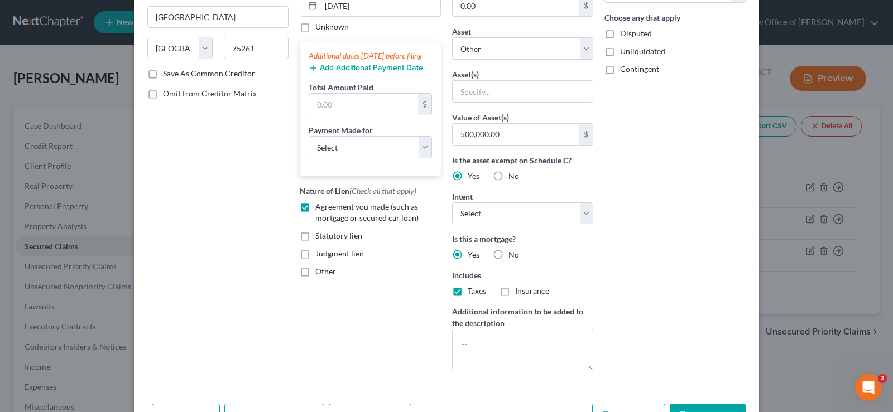
scroll to position [171, 0]
click at [452, 201] on select "Select Surrender Redeem Reaffirm Avoid Other" at bounding box center [522, 212] width 141 height 22
select select "4"
click option "Other" at bounding box center [0, 0] width 0 height 0
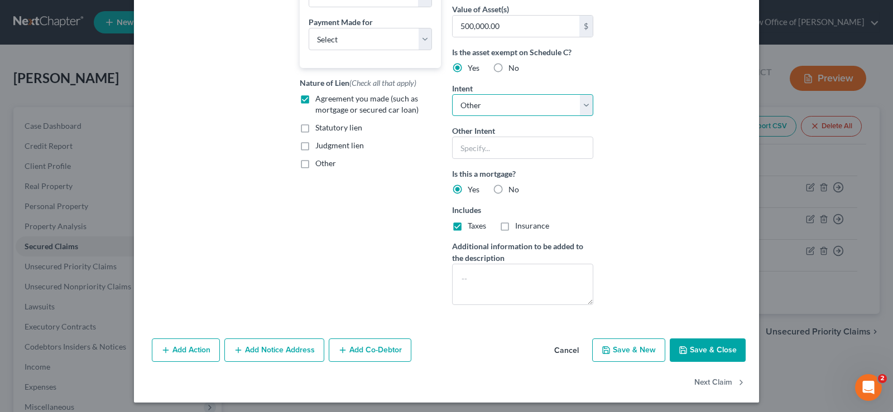
scroll to position [282, 0]
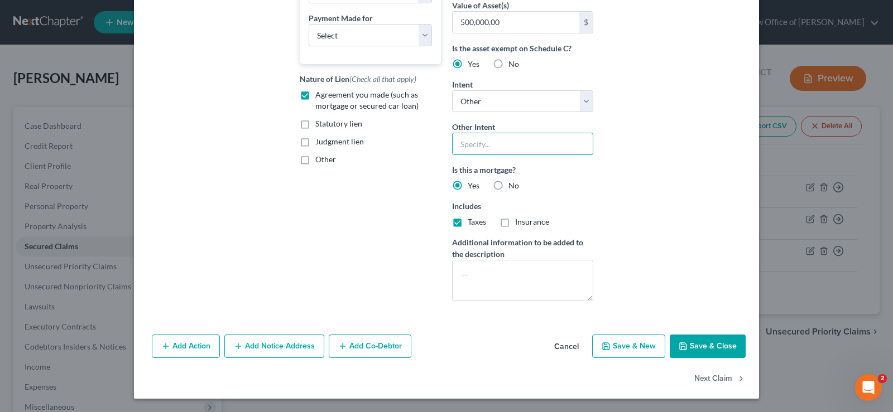
click at [509, 147] on input "text" at bounding box center [522, 144] width 141 height 22
type input "Continue montly payments"
click at [515, 228] on label "Insurance" at bounding box center [532, 221] width 34 height 11
click at [519, 224] on input "Insurance" at bounding box center [522, 219] width 7 height 7
checkbox input "true"
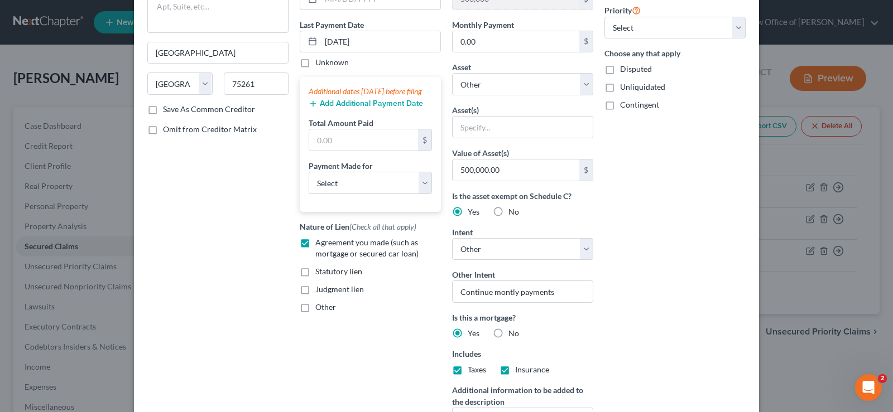
scroll to position [112, 0]
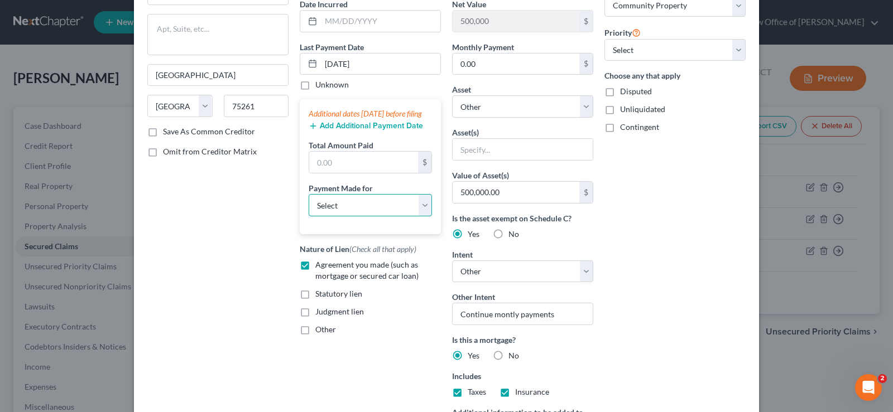
click at [309, 194] on select "Select Car Credit Card Loan Repayment Mortgage Other Suppliers Or Vendors" at bounding box center [370, 205] width 123 height 22
select select "3"
click option "Mortgage" at bounding box center [0, 0] width 0 height 0
click at [363, 173] on input "text" at bounding box center [363, 162] width 109 height 21
drag, startPoint x: 378, startPoint y: 12, endPoint x: 376, endPoint y: 17, distance: 5.8
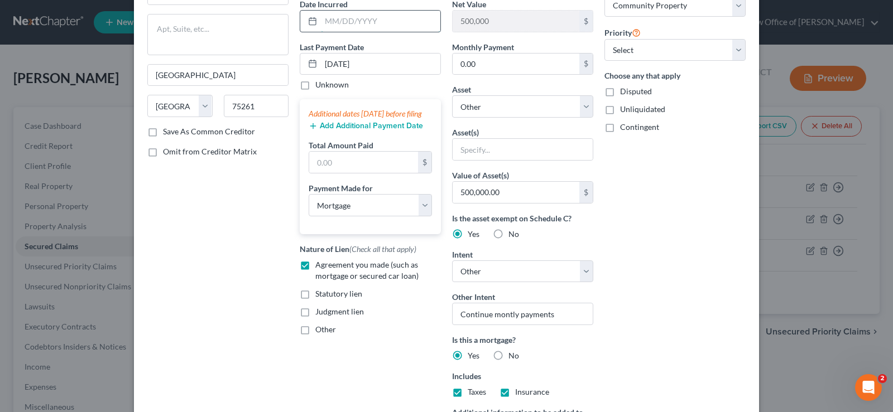
click at [378, 12] on input "text" at bounding box center [380, 21] width 119 height 21
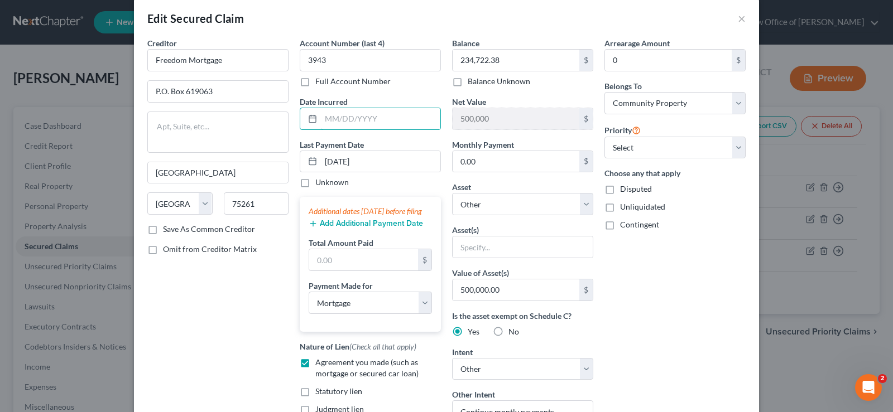
scroll to position [0, 0]
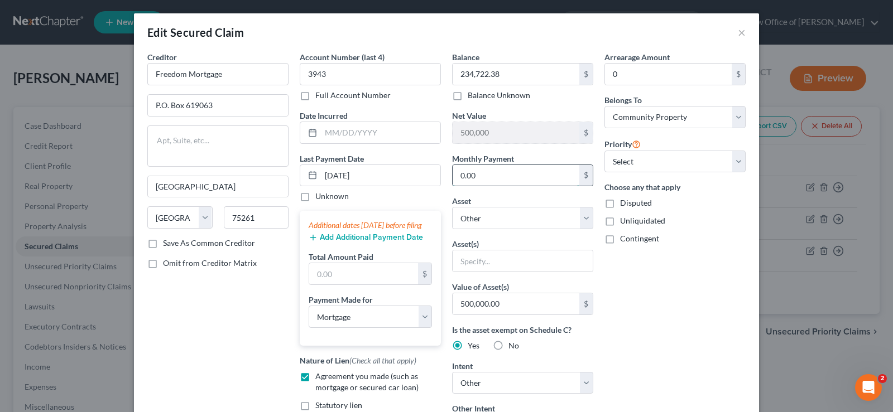
click at [490, 173] on input "0.00" at bounding box center [515, 175] width 127 height 21
type input "1,541.45"
click at [604, 106] on select "Select Debtor 1 Only Debtor 2 Only Debtor 1 And Debtor 2 Only At Least One Of T…" at bounding box center [674, 117] width 141 height 22
select select "3"
click option "At Least One Of The Debtors And Another" at bounding box center [0, 0] width 0 height 0
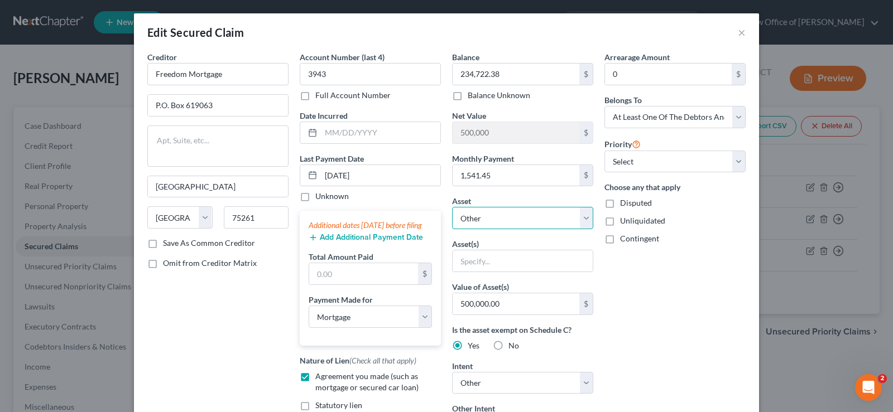
click at [452, 207] on select "Select Other Multiple Assets 2022 Jeef Gladiator - $32000.0 [STREET_ADDRESS][PE…" at bounding box center [522, 218] width 141 height 22
select select "3"
click option "[STREET_ADDRESS][PERSON_NAME] - $0.0" at bounding box center [0, 0] width 0 height 0
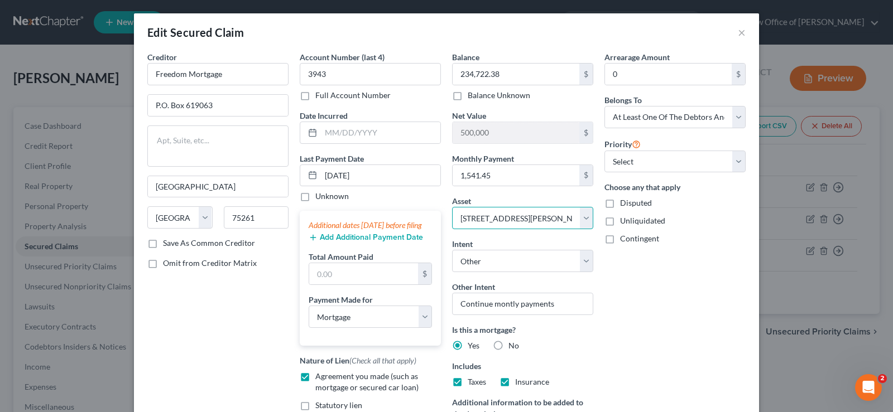
click at [452, 207] on select "Select Other Multiple Assets 2022 Jeef Gladiator - $32000.0 [STREET_ADDRESS][PE…" at bounding box center [522, 218] width 141 height 22
click at [587, 219] on select "Select Other Multiple Assets 2022 Jeef Gladiator - $32000.0 [STREET_ADDRESS][PE…" at bounding box center [522, 218] width 141 height 22
click at [452, 207] on select "Select Other Multiple Assets 2022 Jeef Gladiator - $32000.0 [STREET_ADDRESS][PE…" at bounding box center [522, 218] width 141 height 22
click at [569, 223] on select "Select Other Multiple Assets 2022 Jeef Gladiator - $32000.0 [STREET_ADDRESS][PE…" at bounding box center [522, 218] width 141 height 22
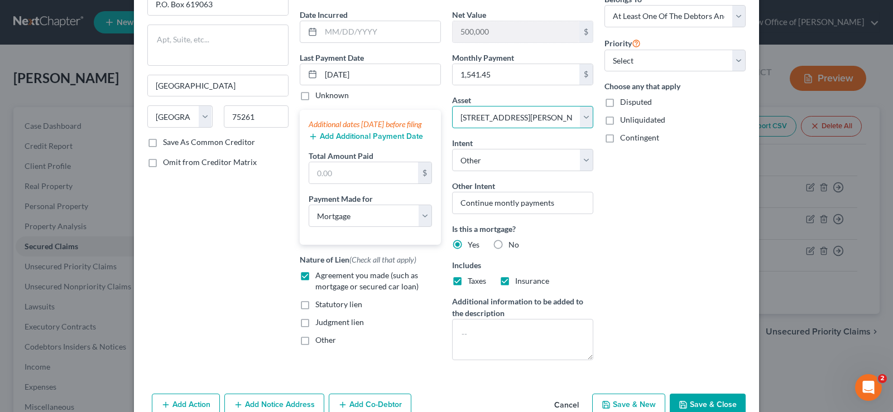
scroll to position [160, 0]
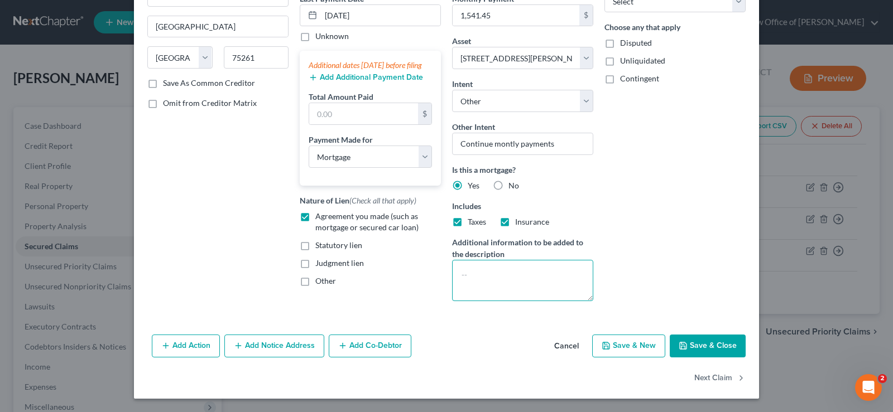
click at [468, 272] on textarea at bounding box center [522, 280] width 141 height 41
type textarea "Property own by [PERSON_NAME] and wife and their 3 children as of [PERSON_NAME]…"
click at [633, 344] on button "Save & New" at bounding box center [628, 346] width 73 height 23
